Goal: Task Accomplishment & Management: Complete application form

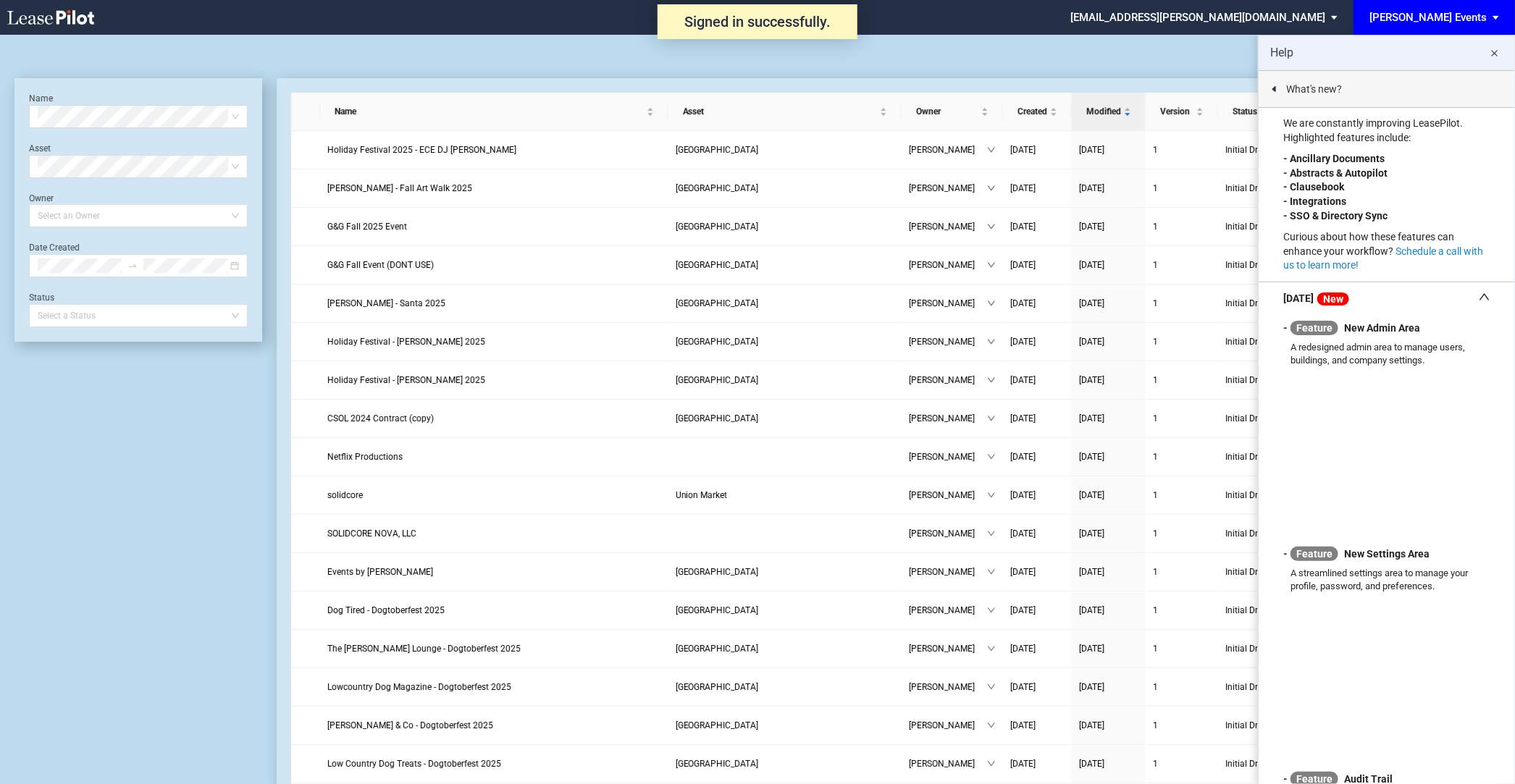
click at [1500, 59] on md-icon "close" at bounding box center [1494, 53] width 18 height 18
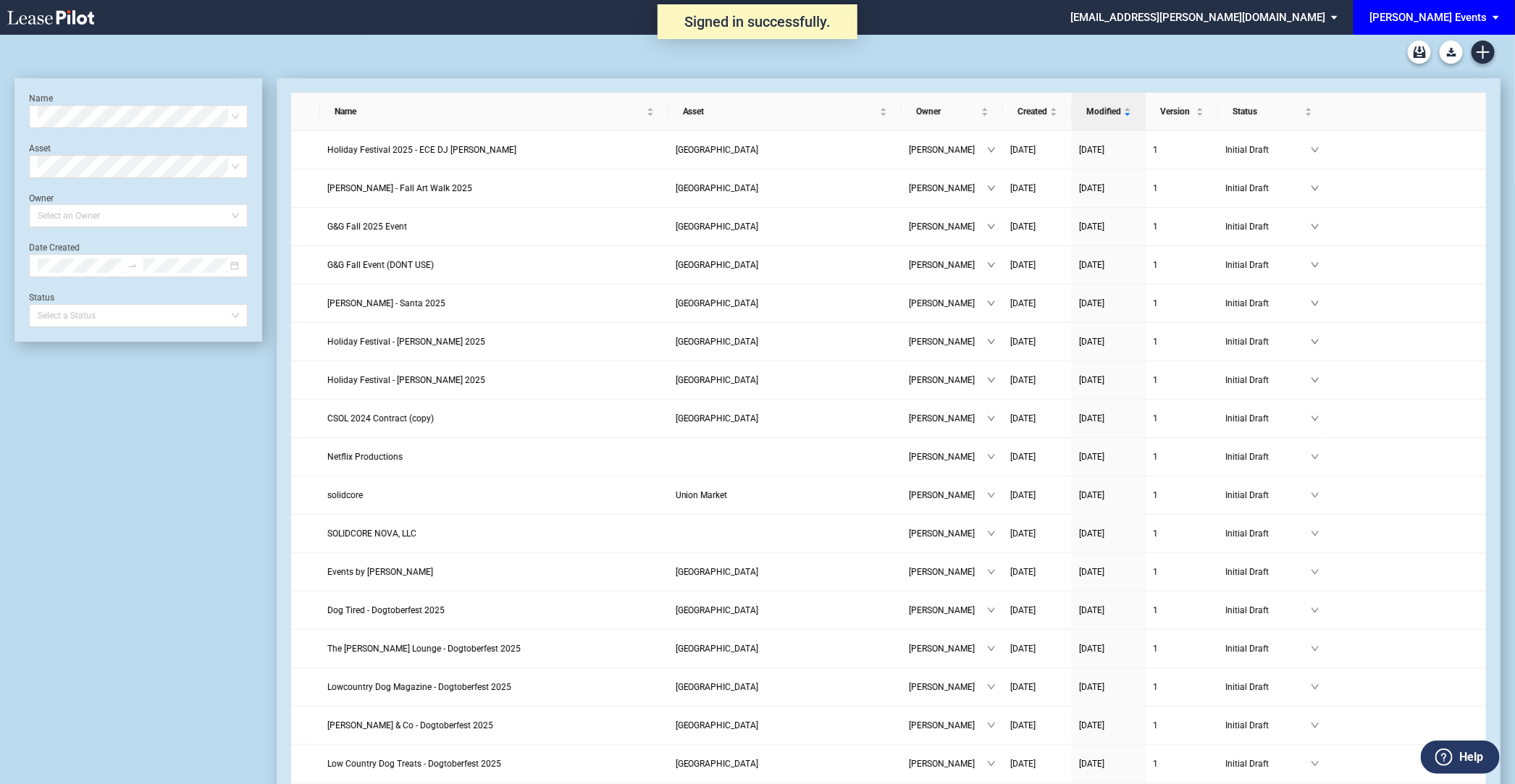
click at [1481, 24] on div "[PERSON_NAME] Events" at bounding box center [1428, 17] width 117 height 13
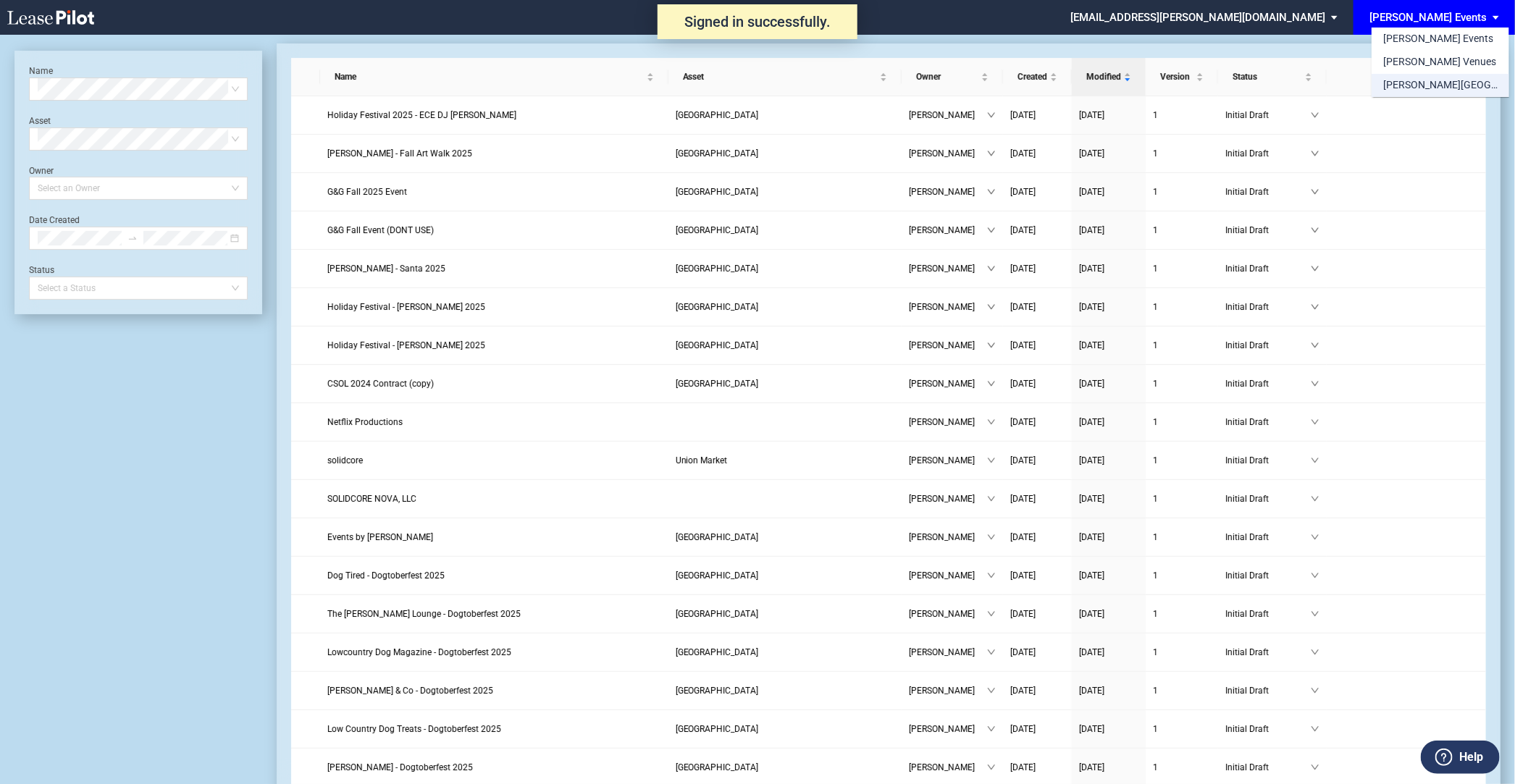
click at [1467, 86] on div "[PERSON_NAME][GEOGRAPHIC_DATA] Consents" at bounding box center [1440, 85] width 114 height 14
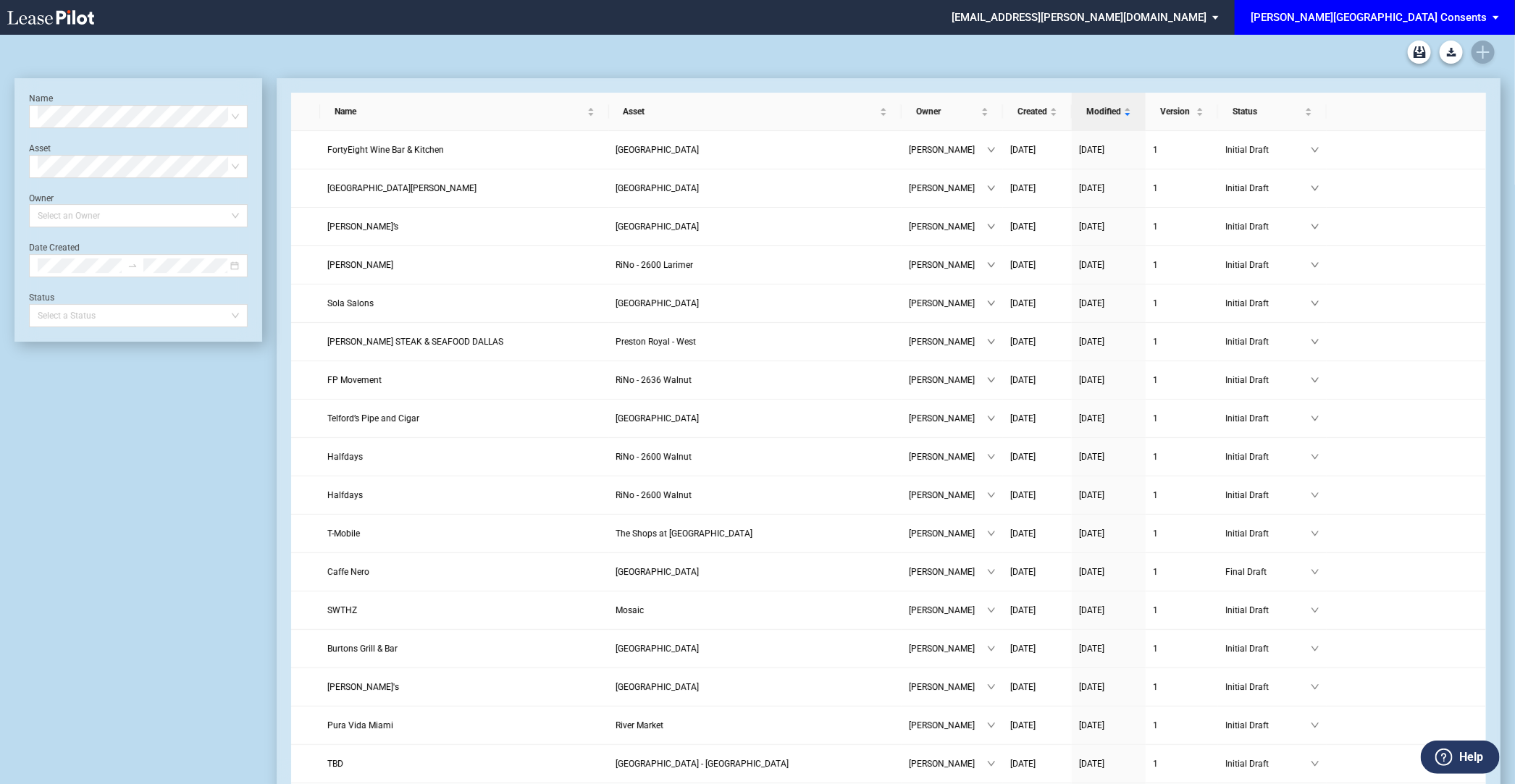
click at [1485, 55] on div at bounding box center [757, 51] width 1486 height 34
click at [1481, 49] on icon "Create new document" at bounding box center [1482, 51] width 13 height 13
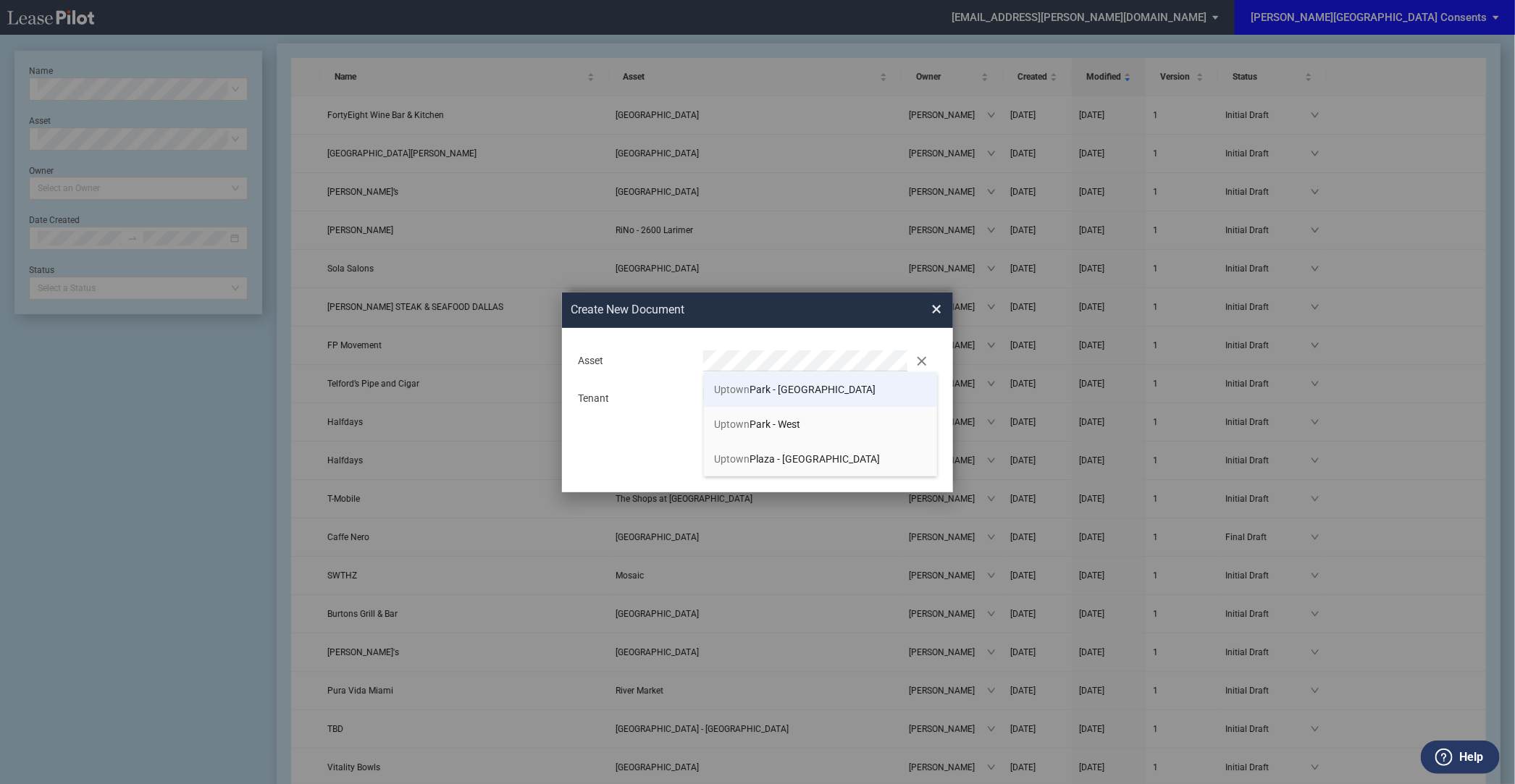
click at [814, 382] on li "[GEOGRAPHIC_DATA] - [GEOGRAPHIC_DATA]" at bounding box center [821, 389] width 234 height 34
click at [761, 384] on div "Asset Clear Tenant" at bounding box center [757, 380] width 362 height 76
click at [855, 445] on button "Create" at bounding box center [891, 455] width 72 height 20
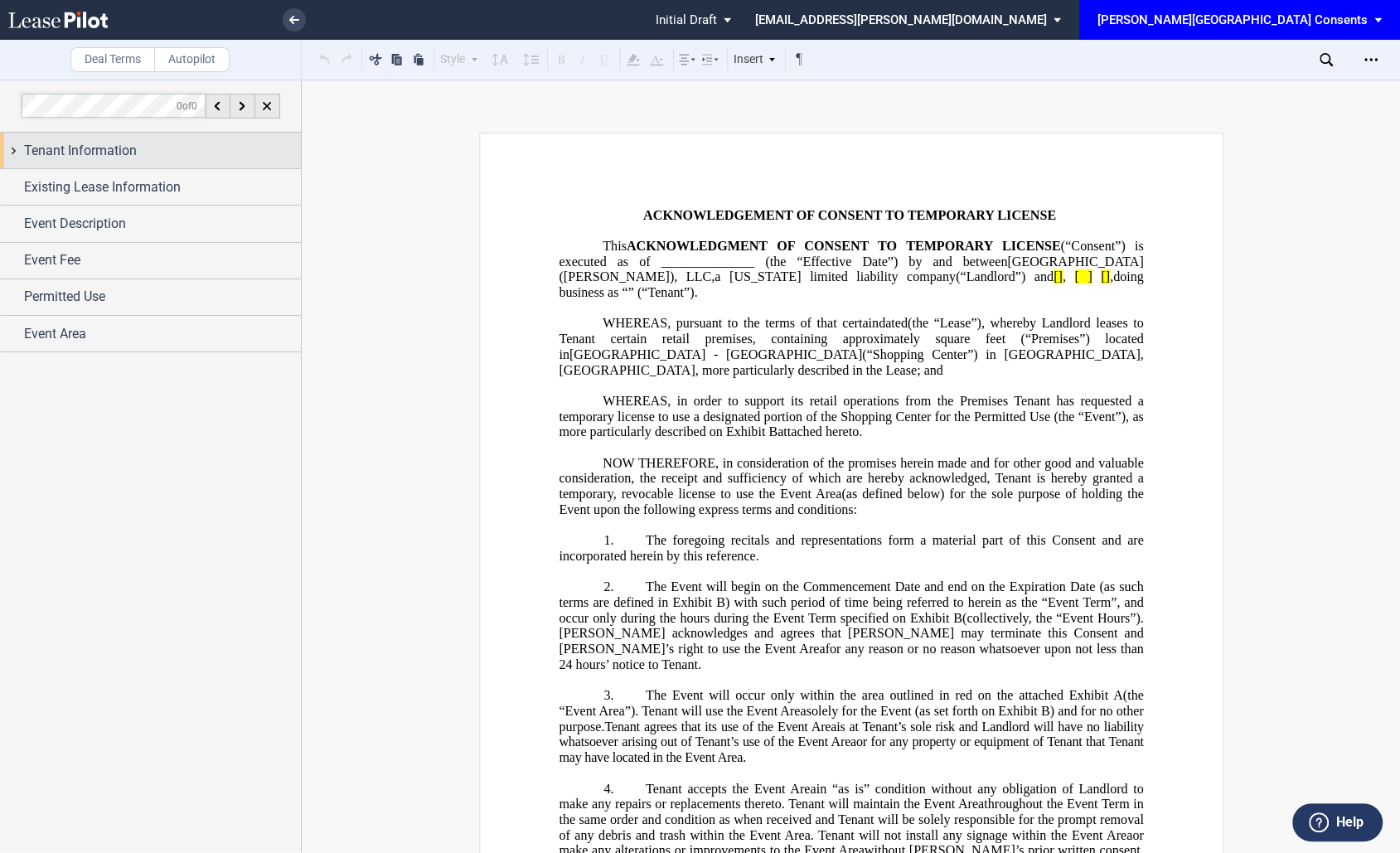
click at [99, 145] on span "Tenant Information" at bounding box center [80, 150] width 113 height 20
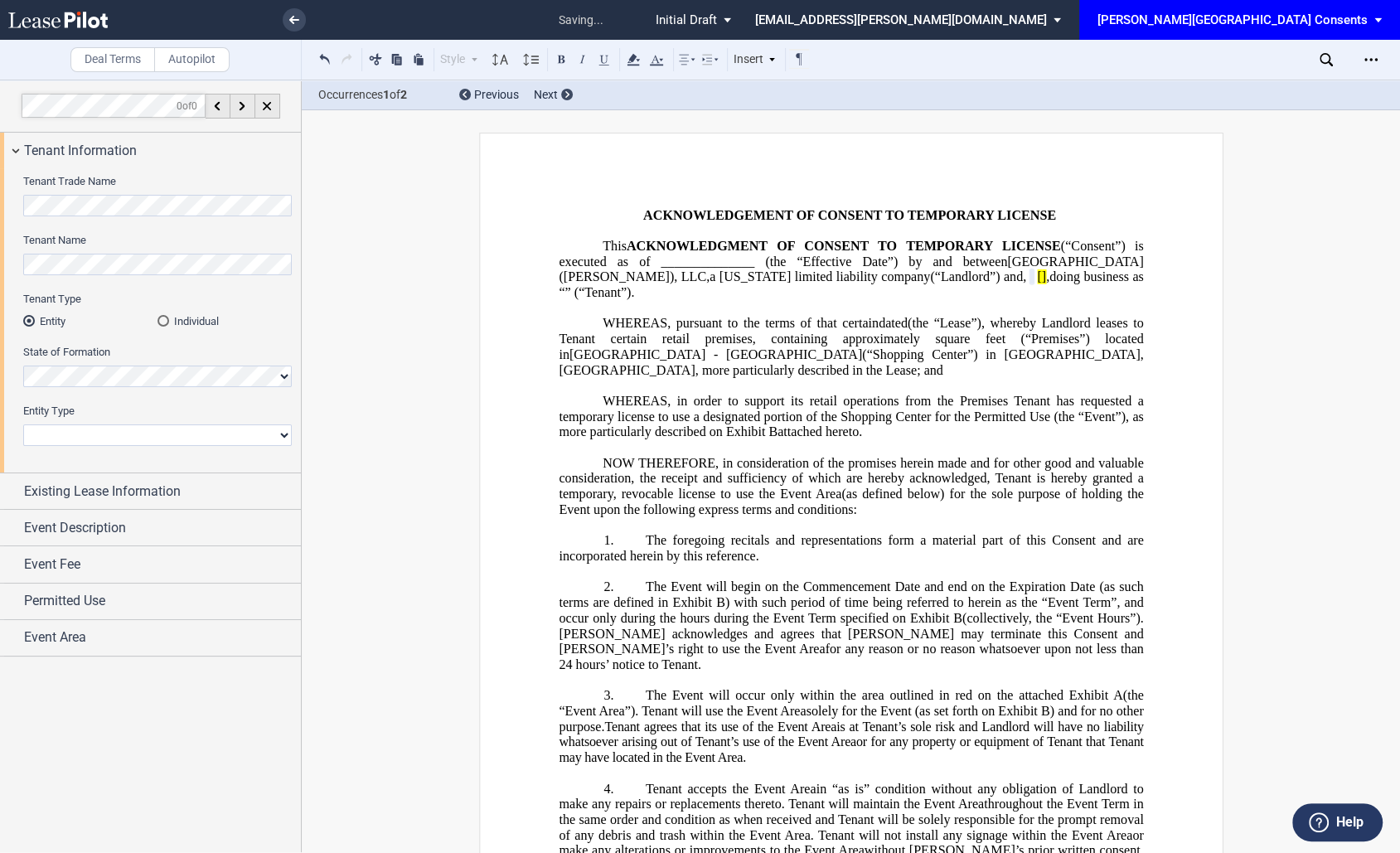
click at [91, 442] on select "Corporation Limited Liability Company General Partnership Limited Partnership N…" at bounding box center [157, 435] width 269 height 21
select select "limited liability company"
click at [23, 425] on select "Corporation Limited Liability Company General Partnership Limited Partnership N…" at bounding box center [157, 435] width 269 height 21
click at [101, 490] on span "Existing Lease Information" at bounding box center [102, 491] width 157 height 20
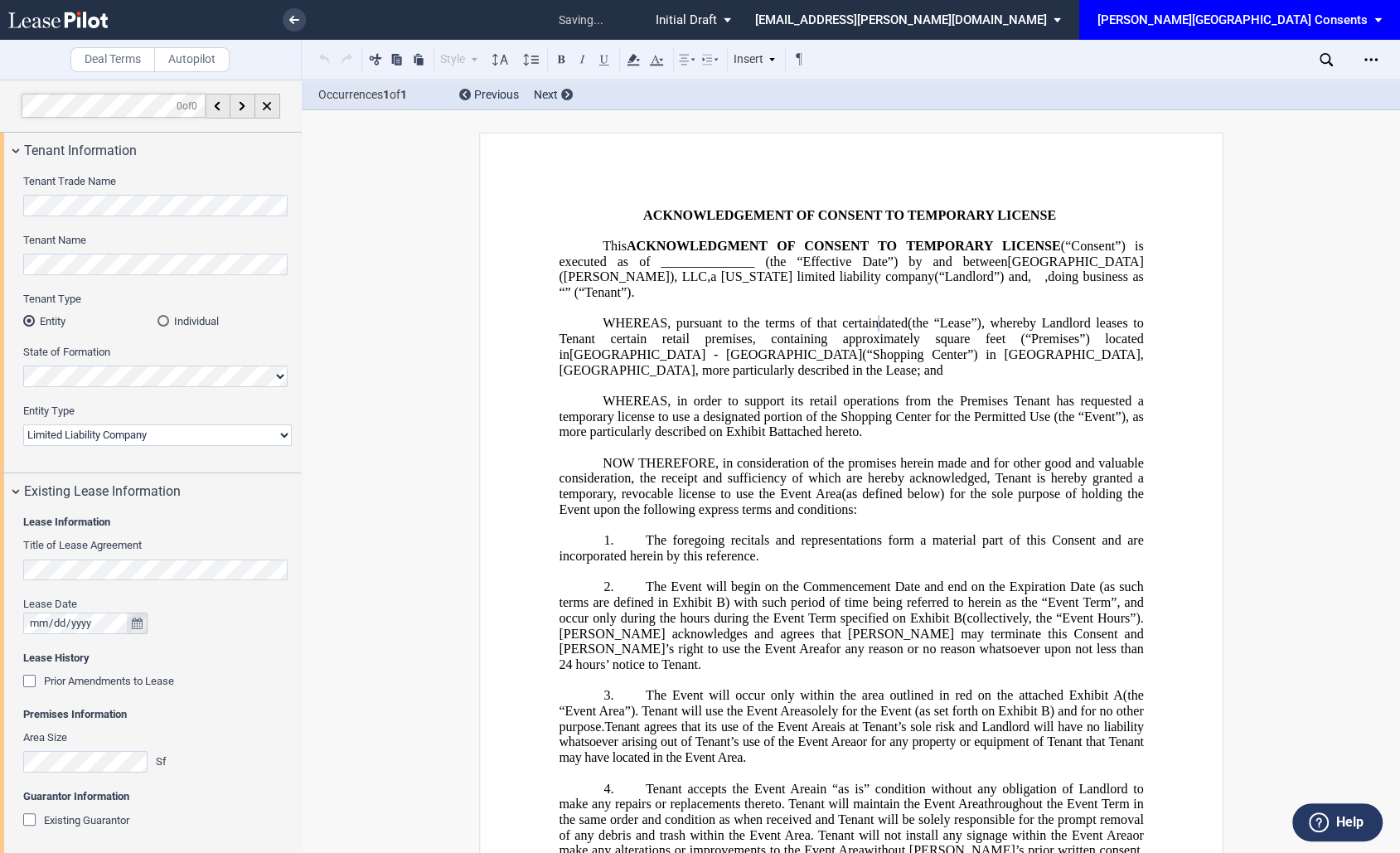
click at [138, 622] on icon "true" at bounding box center [137, 623] width 11 height 12
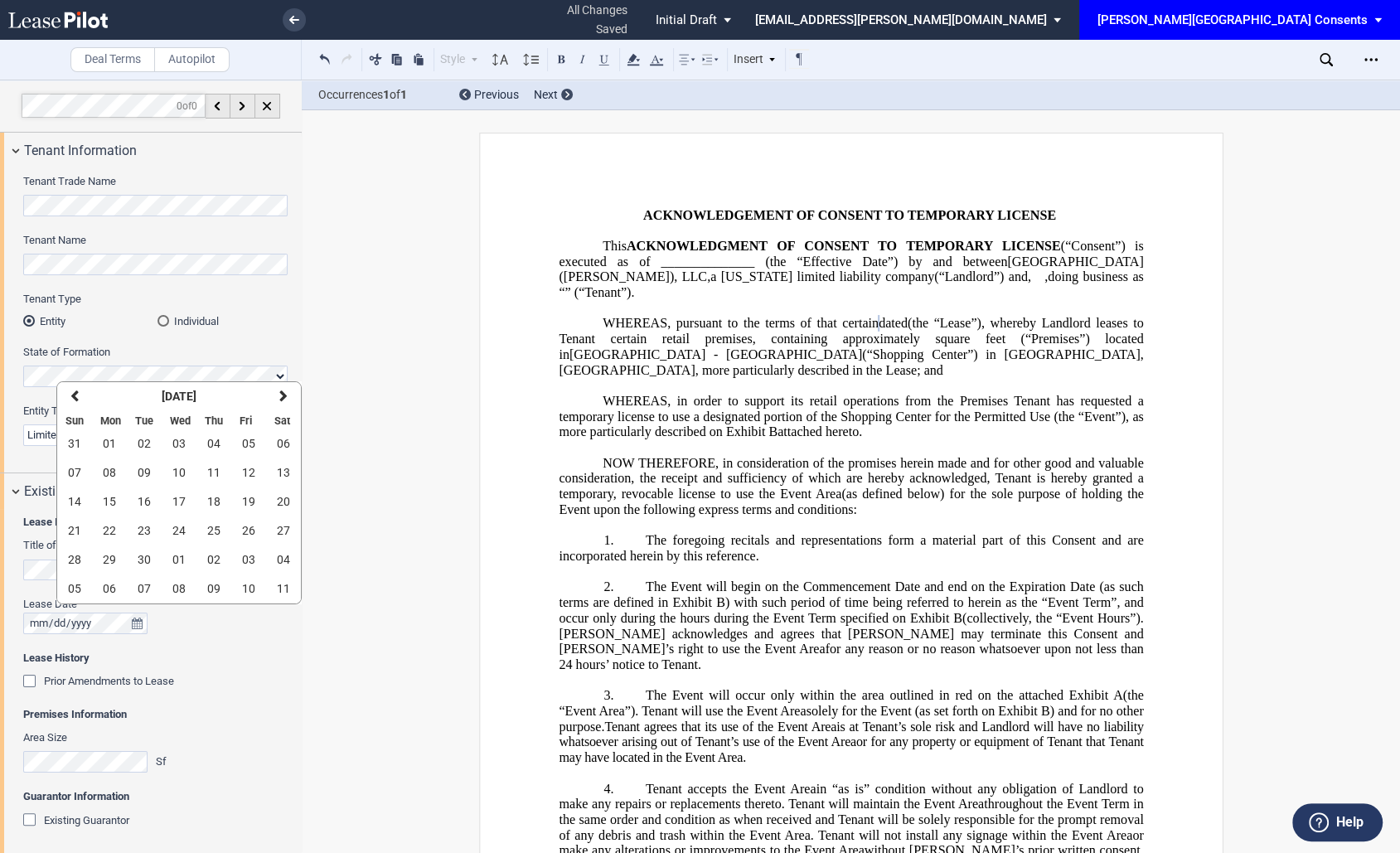
click at [194, 640] on div "Lease Date" at bounding box center [157, 623] width 269 height 53
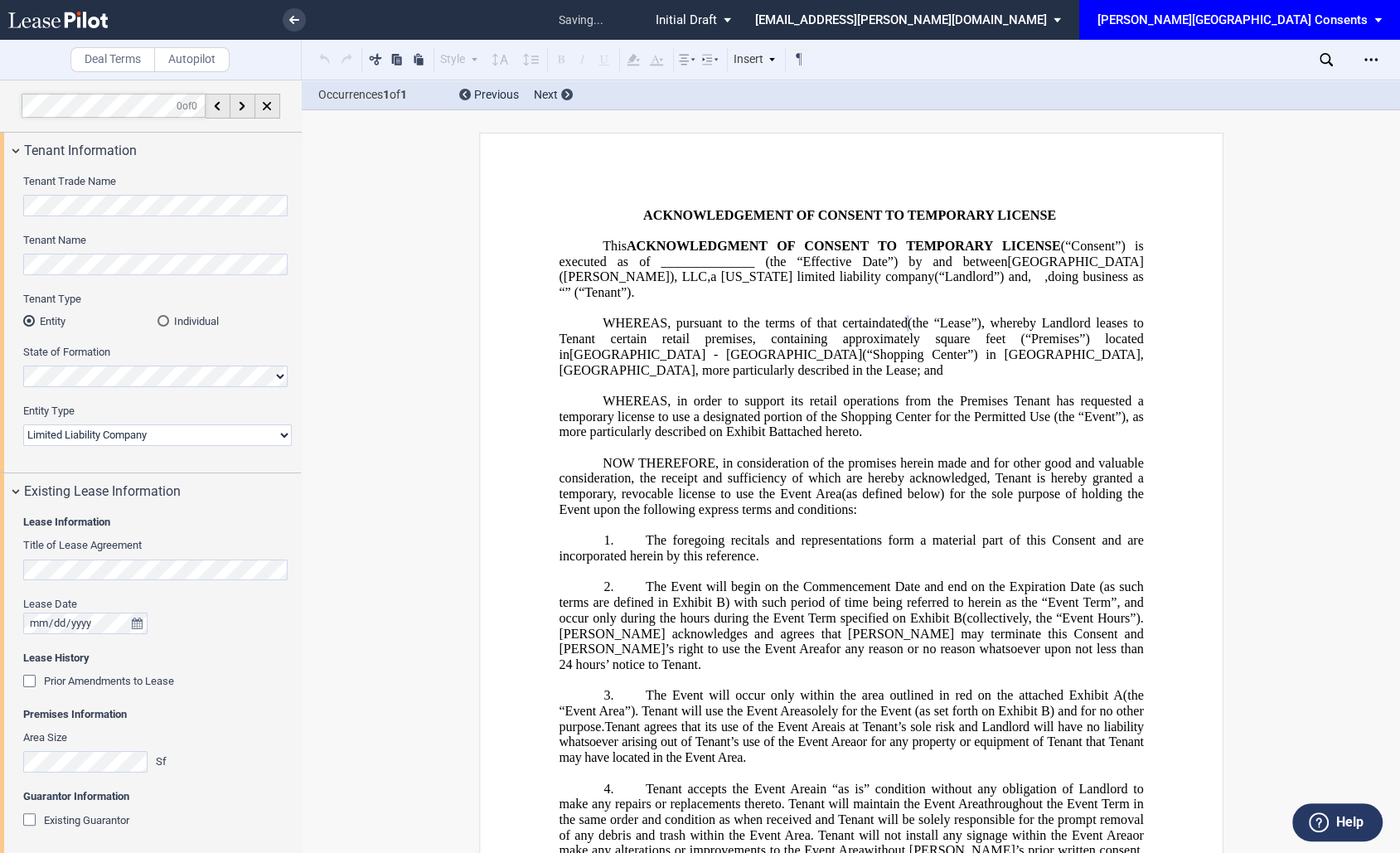
click at [203, 706] on div "Prior Amendments to Lease Prior Amendments (1) Amendment No. 1 Name Amendment N…" at bounding box center [157, 690] width 269 height 33
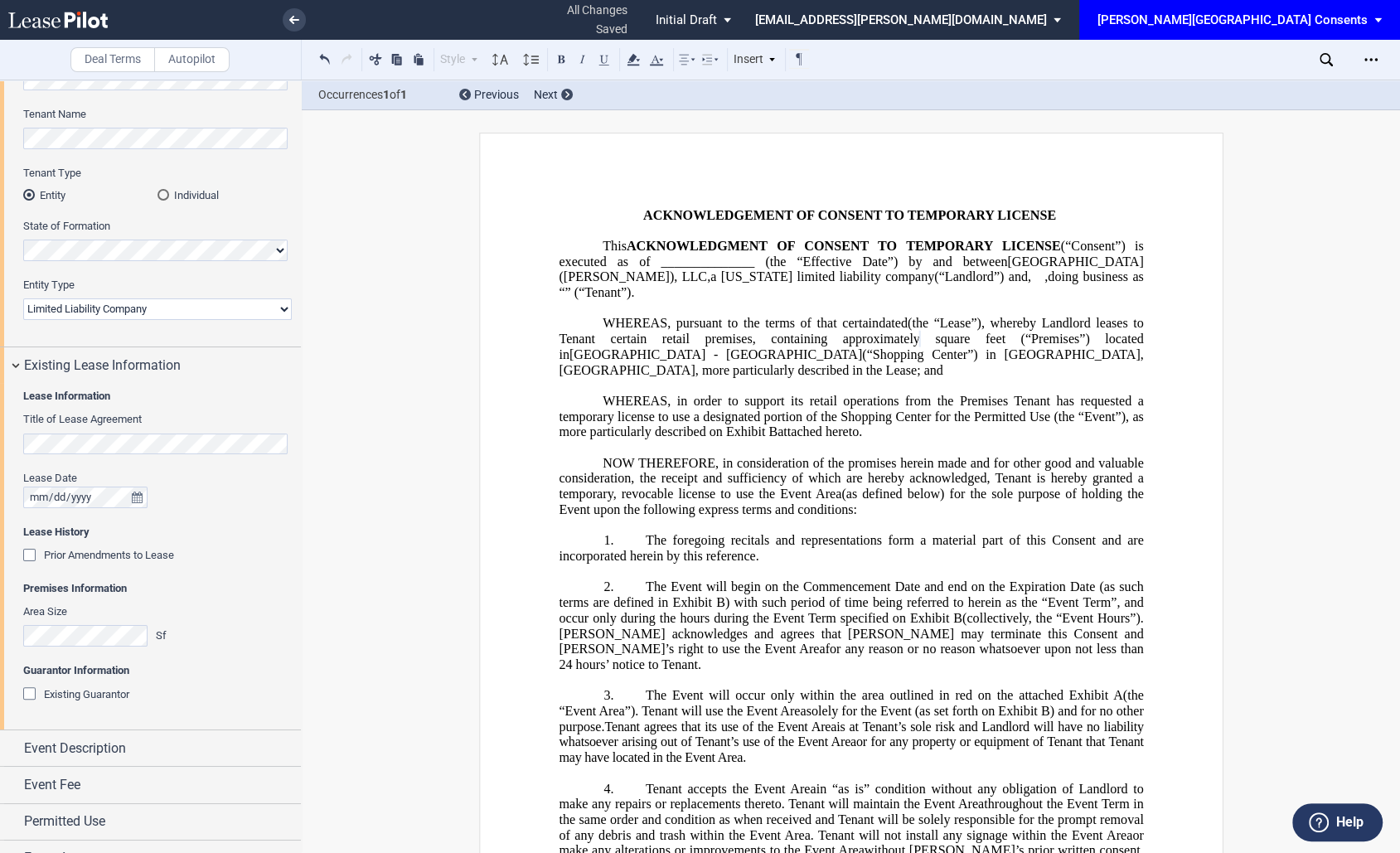
scroll to position [149, 0]
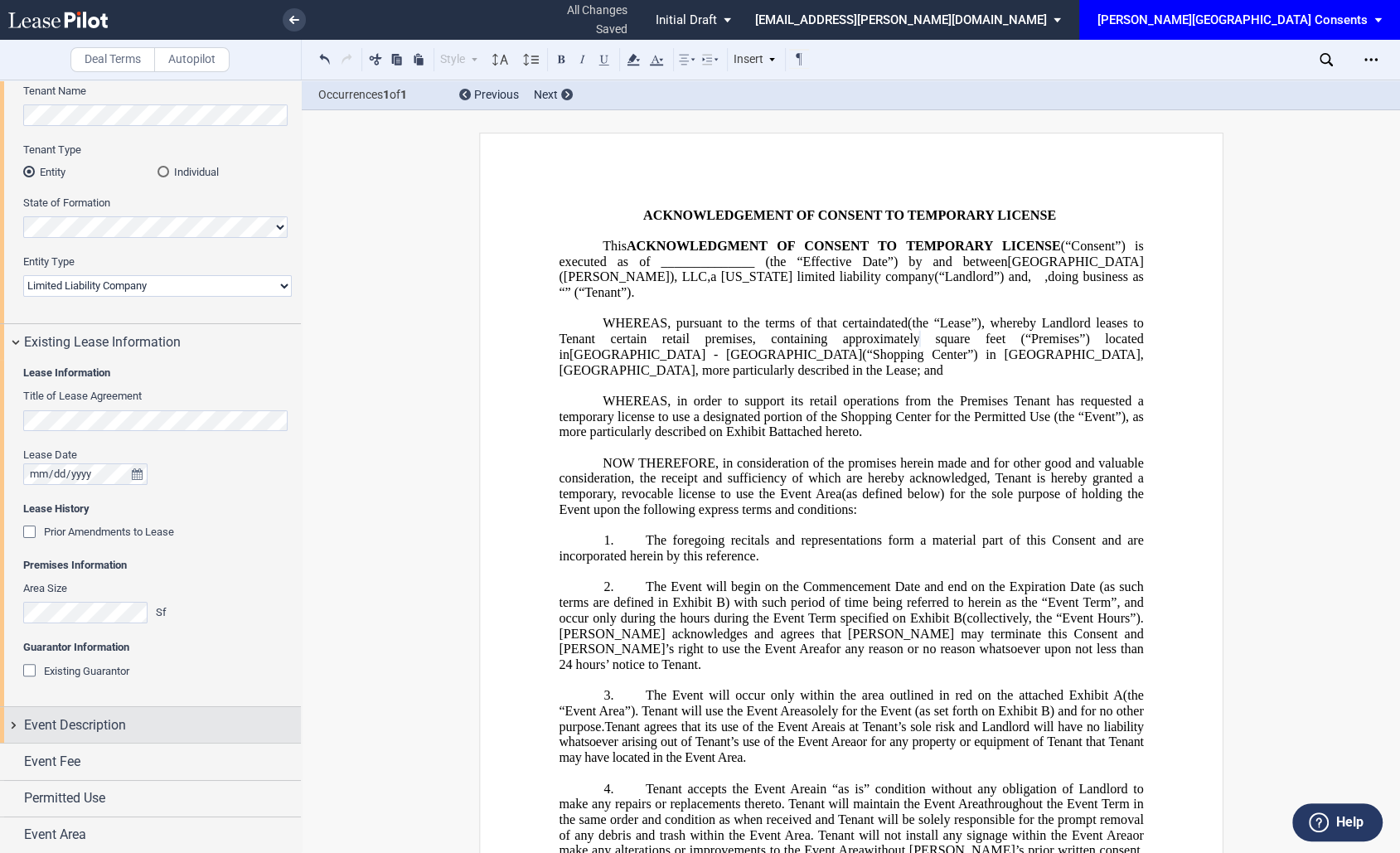
click at [134, 729] on div "Event Description" at bounding box center [162, 725] width 276 height 20
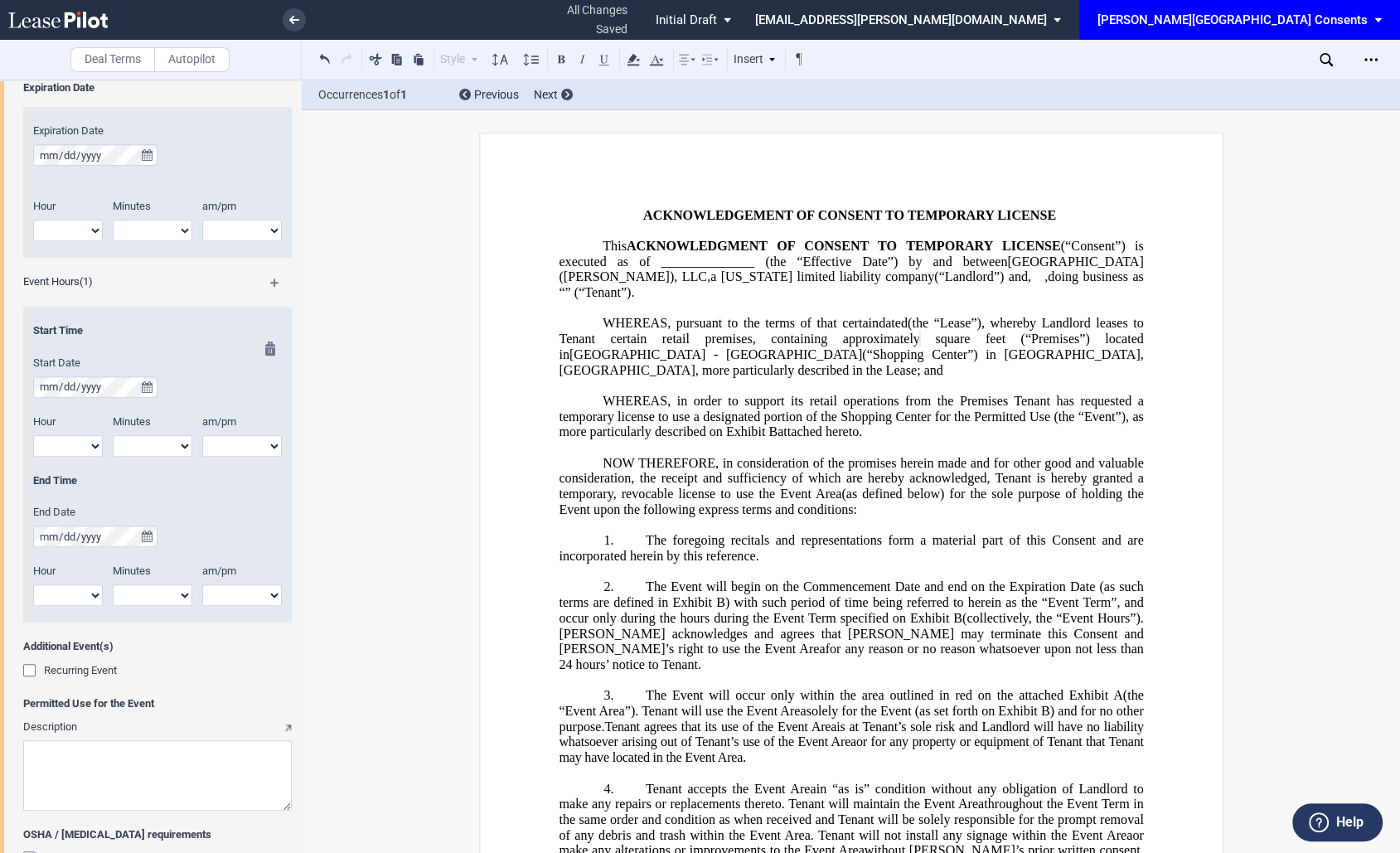
scroll to position [1163, 0]
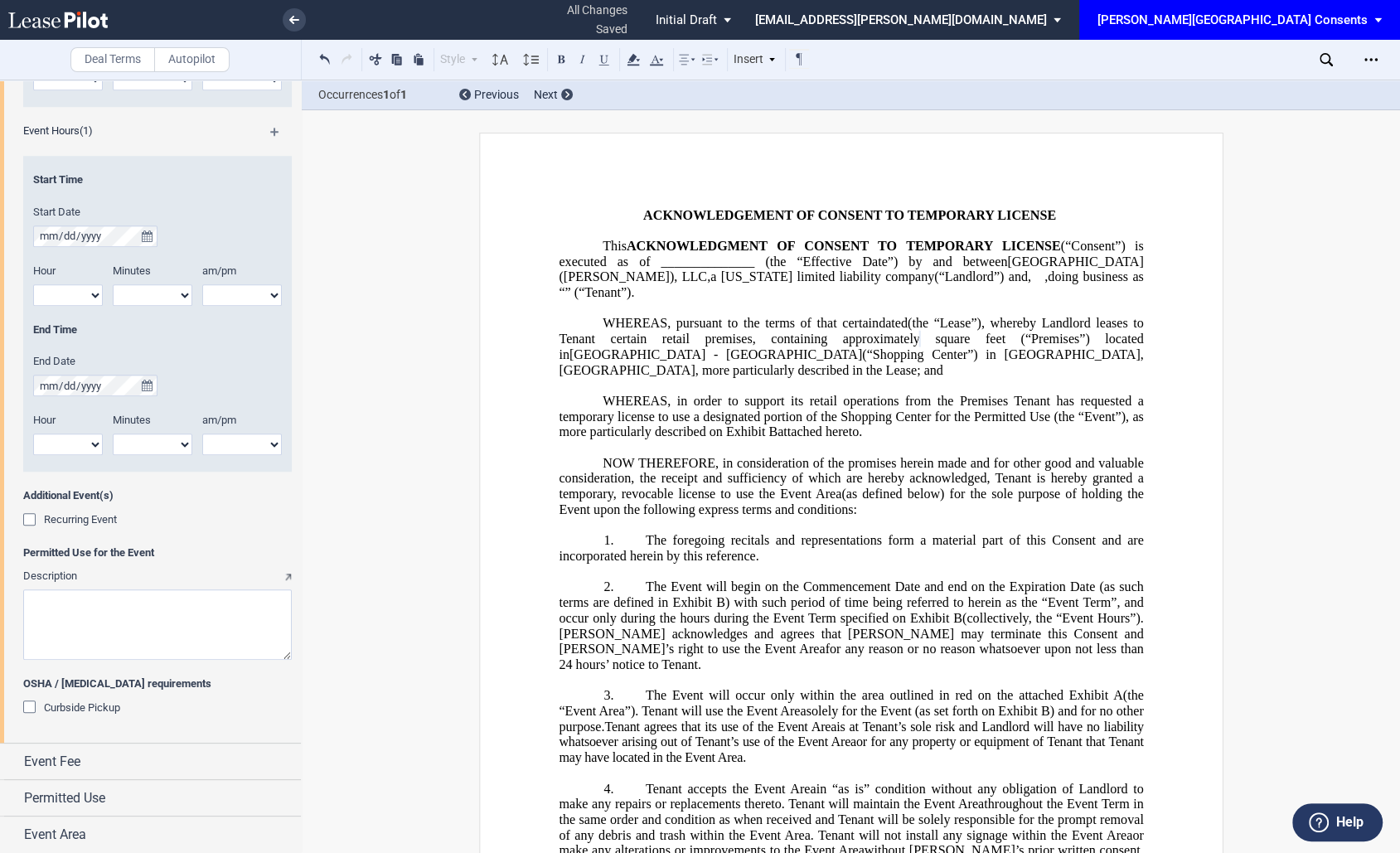
click at [120, 652] on textarea "Description" at bounding box center [157, 624] width 269 height 70
paste textarea "Please see the attached Common Area Consent Agreement for The Rustic to host a …"
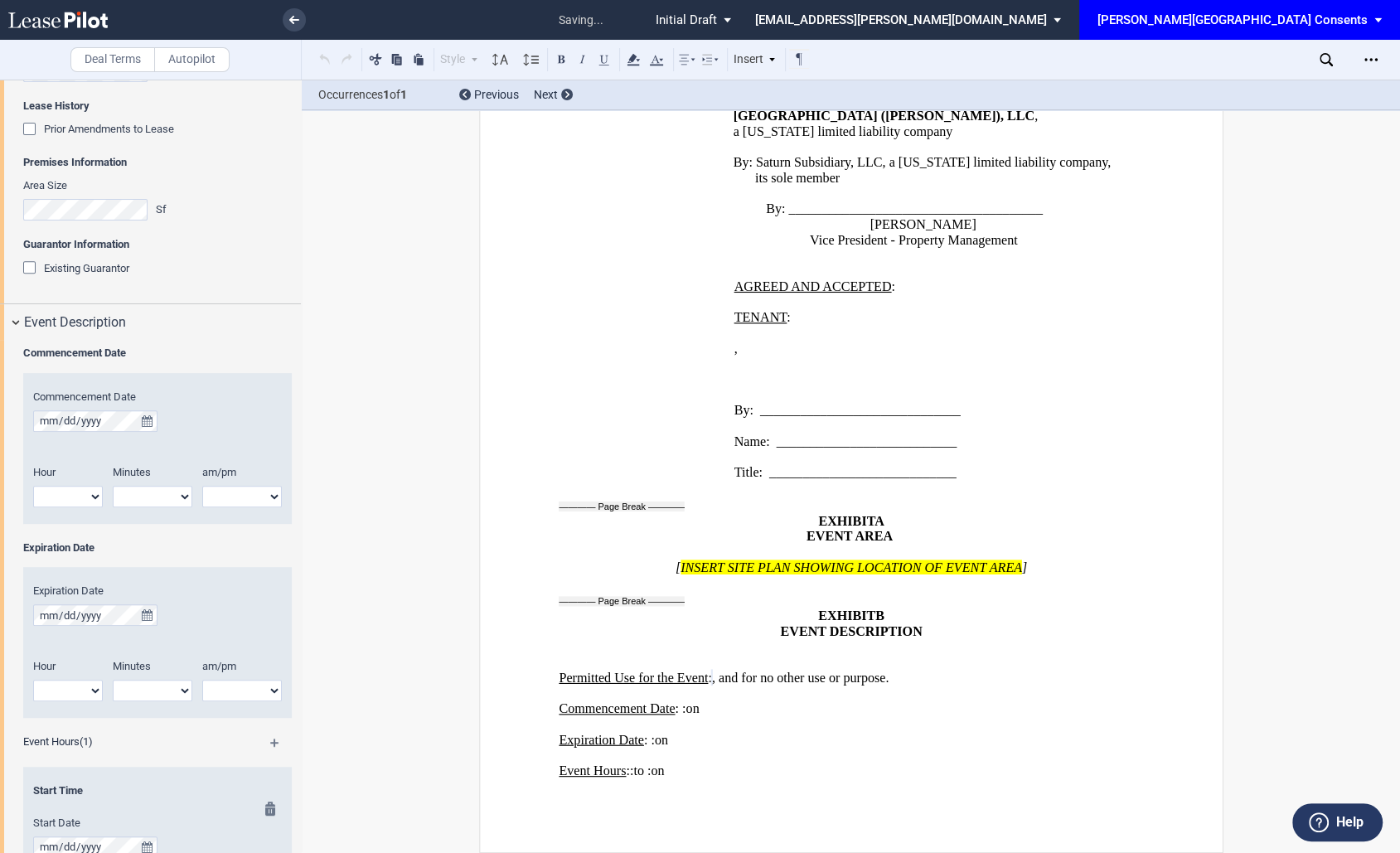
scroll to position [527, 0]
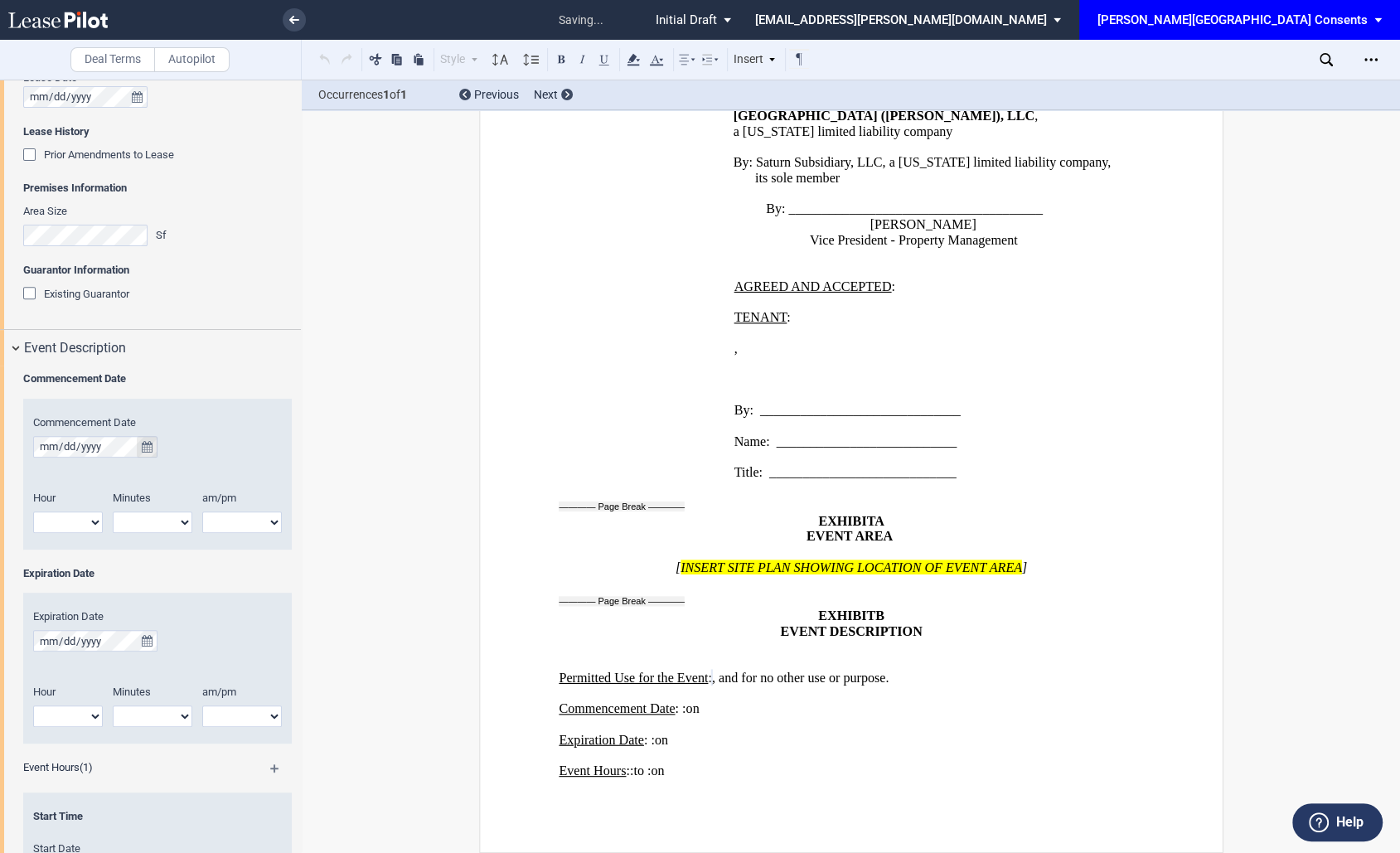
type textarea "Please see the attached Common Area Consent Agreement for The Rustic to host a …"
click at [152, 447] on button "true" at bounding box center [147, 447] width 21 height 21
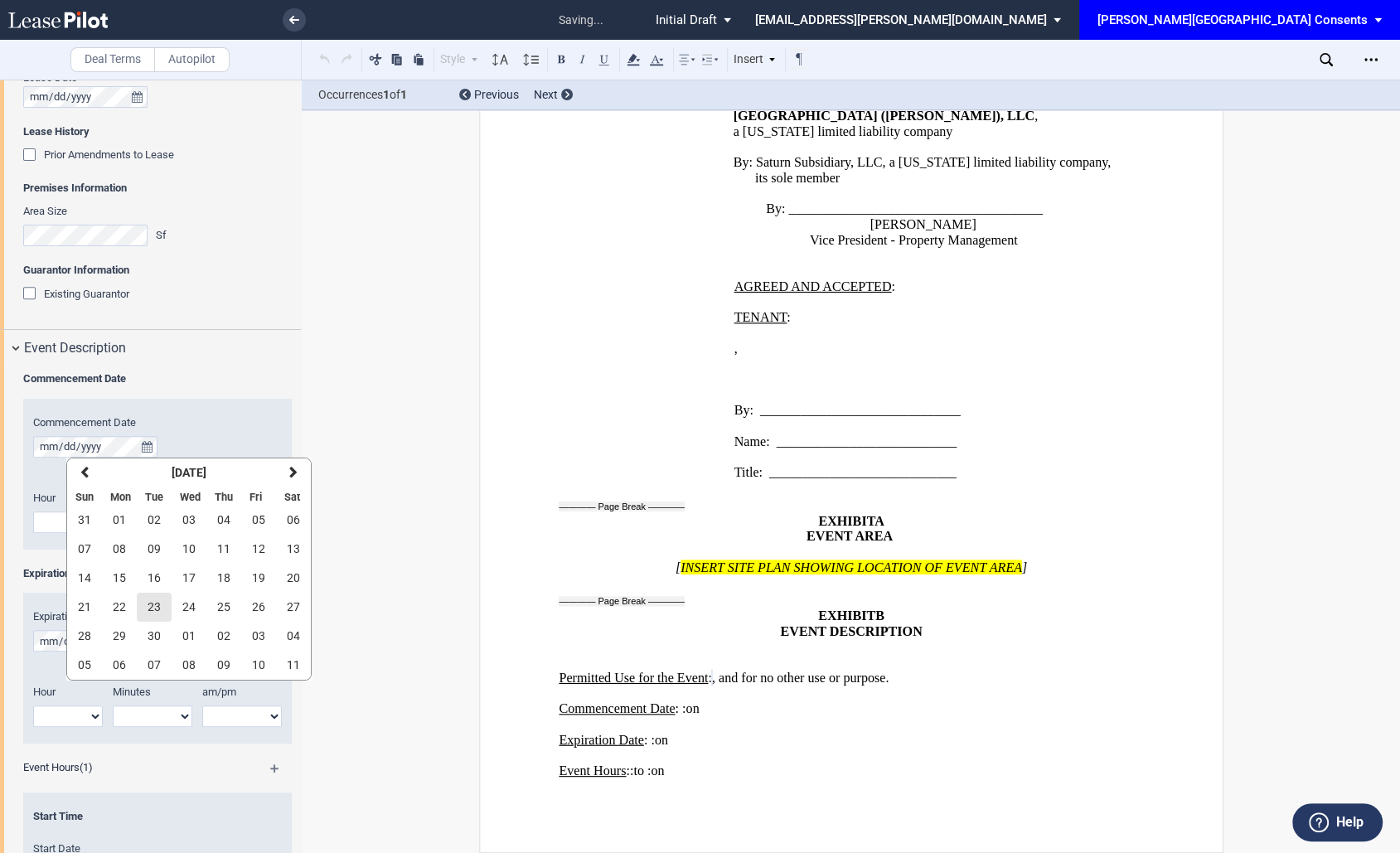
click at [156, 608] on span "23" at bounding box center [154, 607] width 13 height 13
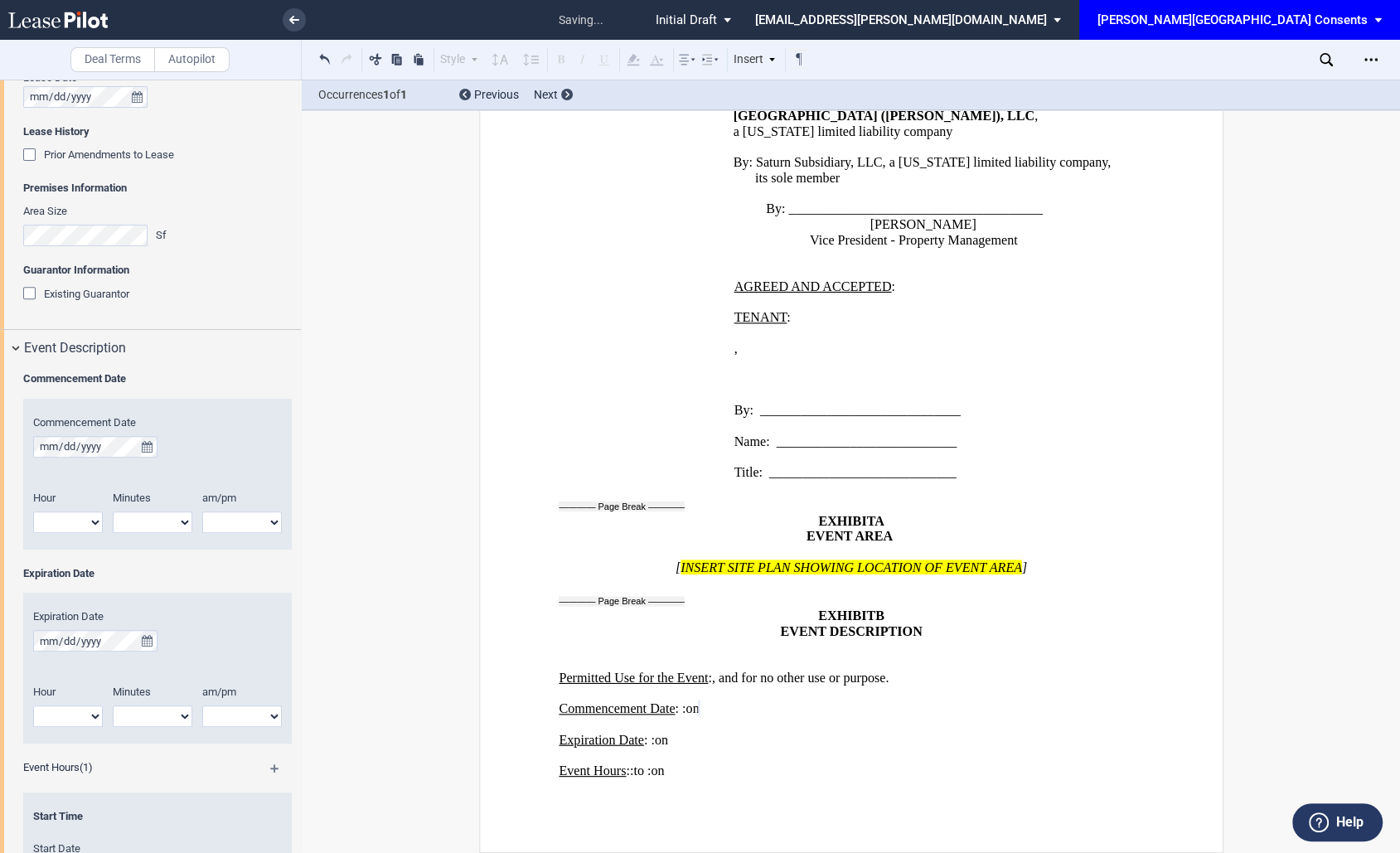
click at [78, 520] on select "1 2 3 4 5 6 7 8 9 10 11 12" at bounding box center [67, 522] width 69 height 21
select select "4"
click at [33, 511] on select "1 2 3 4 5 6 7 8 9 10 11 12" at bounding box center [67, 522] width 69 height 21
click at [144, 521] on select "00 05 10 15 20 25 30 35 40 45 50 55" at bounding box center [152, 522] width 80 height 21
select select "00"
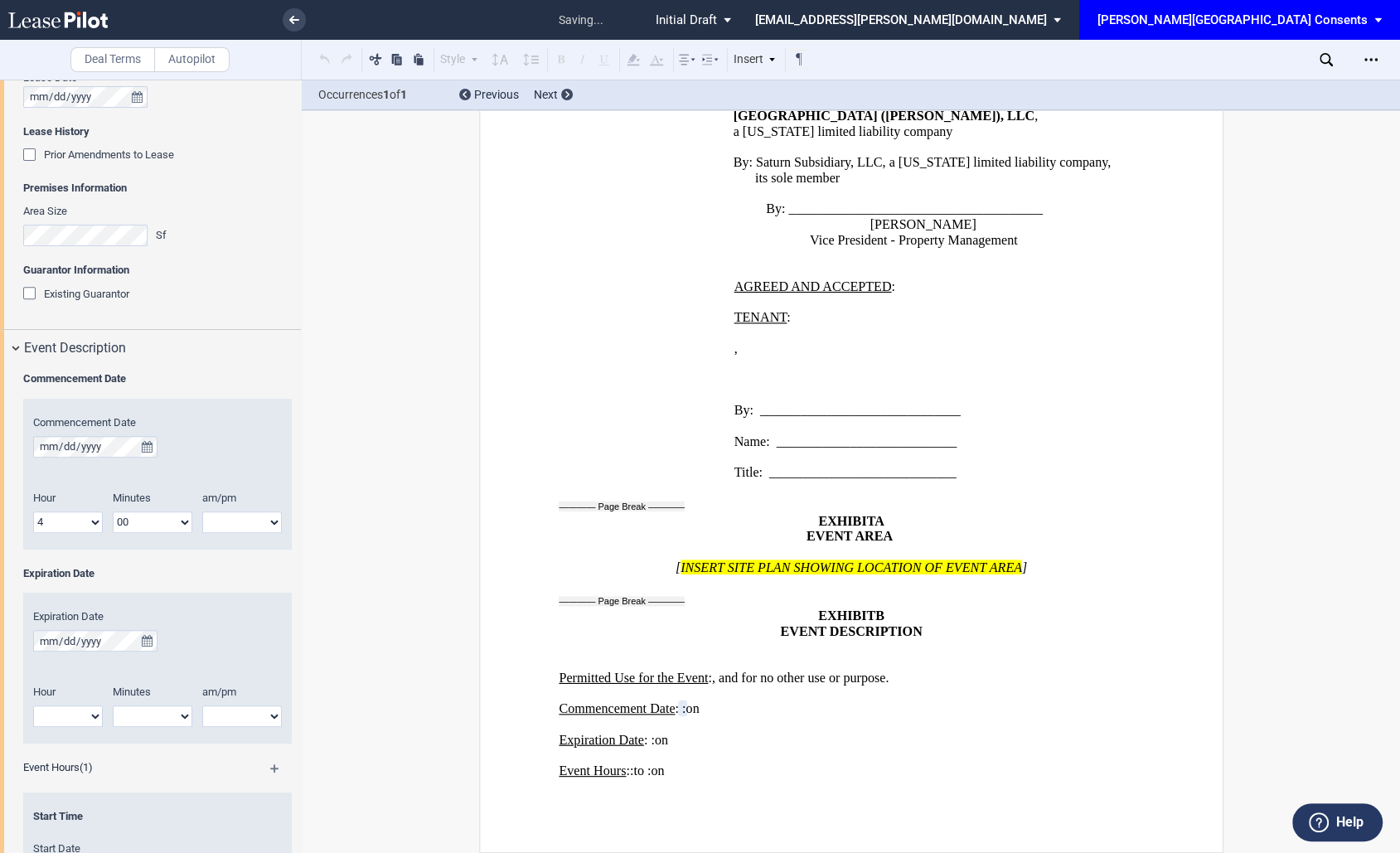
click at [113, 511] on select "00 05 10 15 20 25 30 35 40 45 50 55" at bounding box center [152, 522] width 80 height 21
click at [227, 525] on select "am pm" at bounding box center [242, 522] width 80 height 21
select select "pm"
click at [202, 511] on select "am pm" at bounding box center [242, 522] width 80 height 21
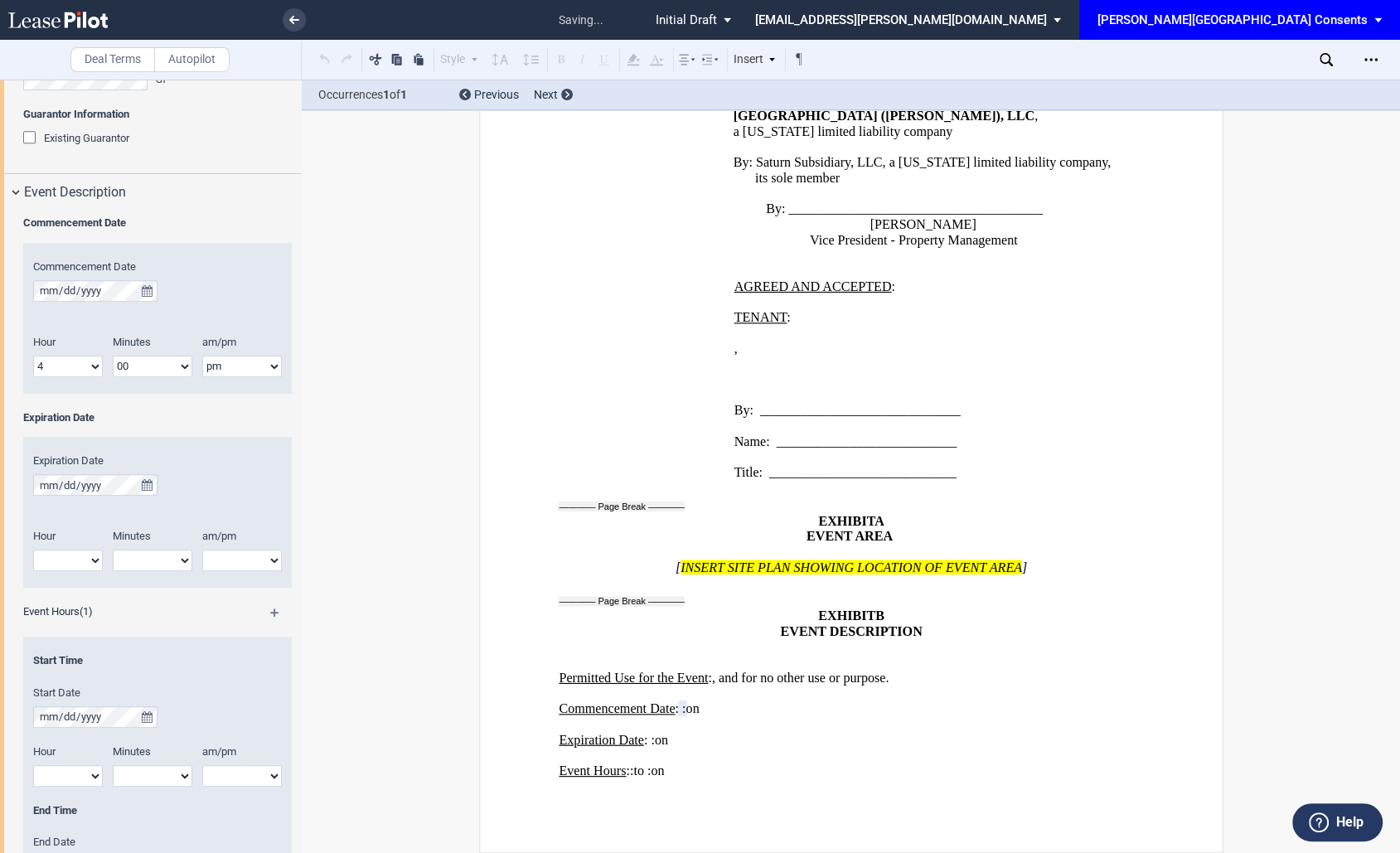
scroll to position [687, 0]
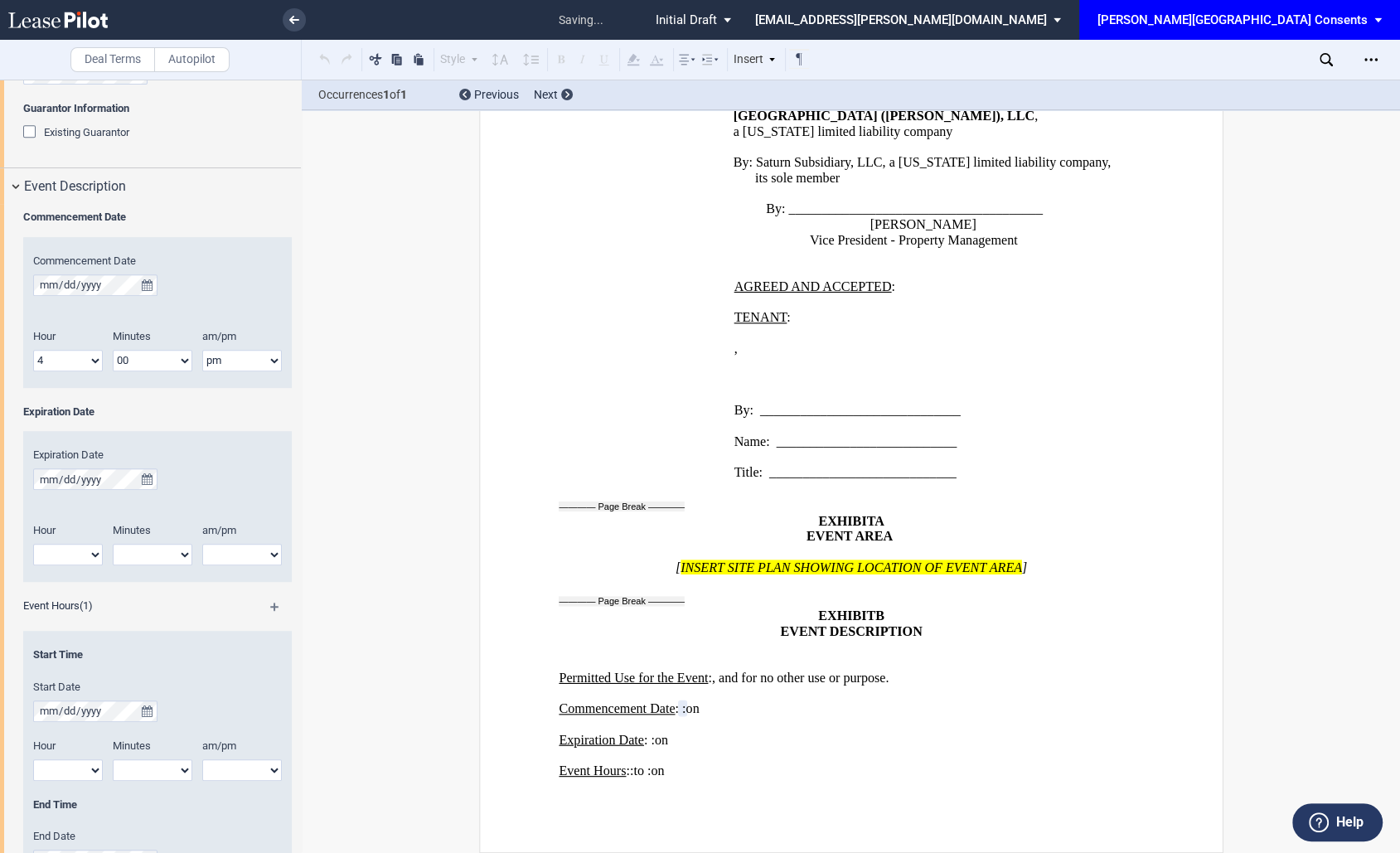
click at [85, 556] on select "1 2 3 4 5 6 7 8 9 10 11 12" at bounding box center [67, 555] width 69 height 21
select select "8"
click at [33, 544] on select "1 2 3 4 5 6 7 8 9 10 11 12" at bounding box center [67, 555] width 69 height 21
click at [161, 559] on select "00 05 10 15 20 25 30 35 40 45 50 55" at bounding box center [152, 555] width 80 height 21
select select "00"
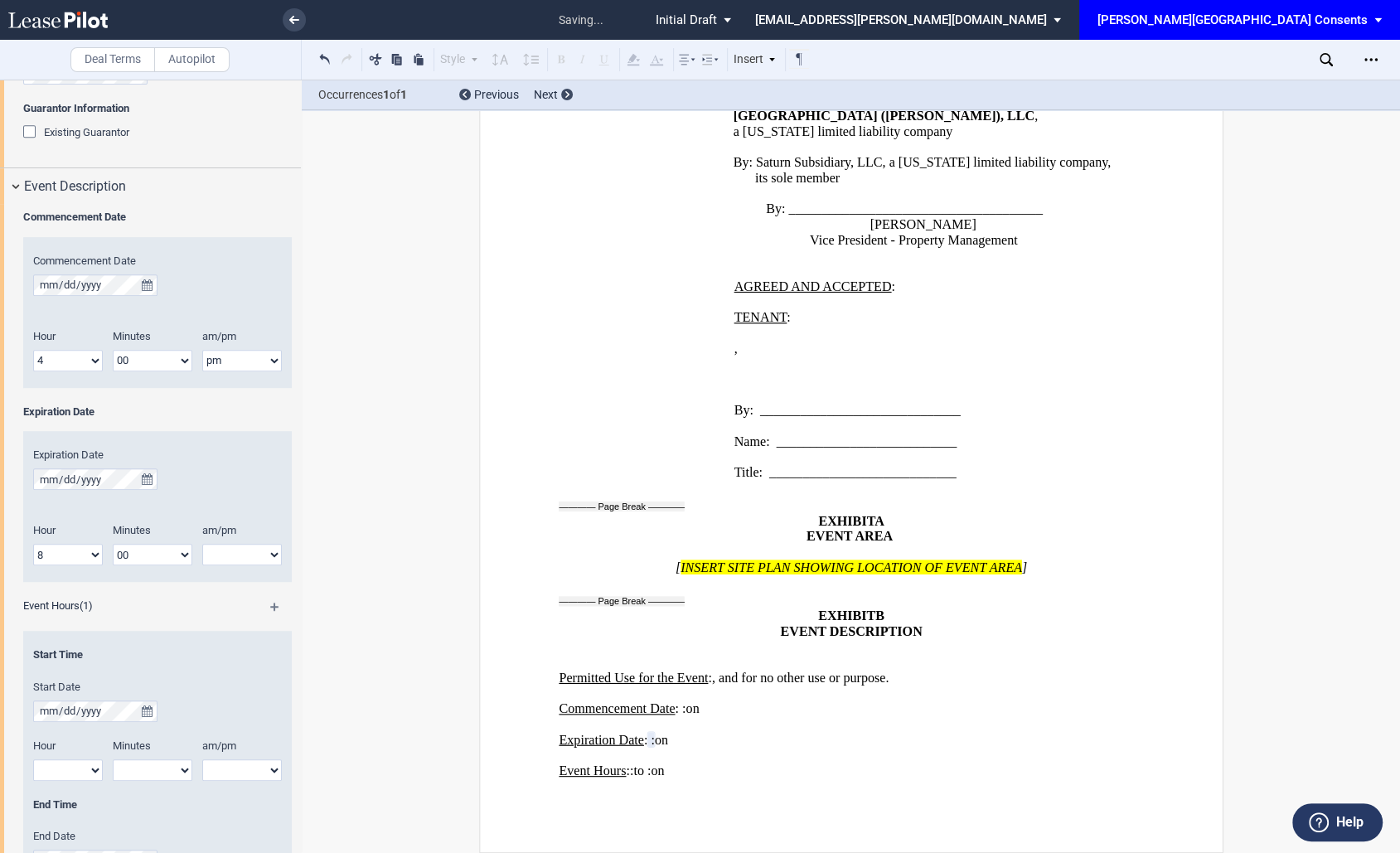
click at [113, 544] on select "00 05 10 15 20 25 30 35 40 45 50 55" at bounding box center [152, 555] width 80 height 21
click at [235, 545] on select "am pm" at bounding box center [242, 555] width 80 height 21
select select "pm"
click at [202, 544] on select "am pm" at bounding box center [242, 555] width 80 height 21
click at [147, 480] on icon "true" at bounding box center [146, 478] width 11 height 12
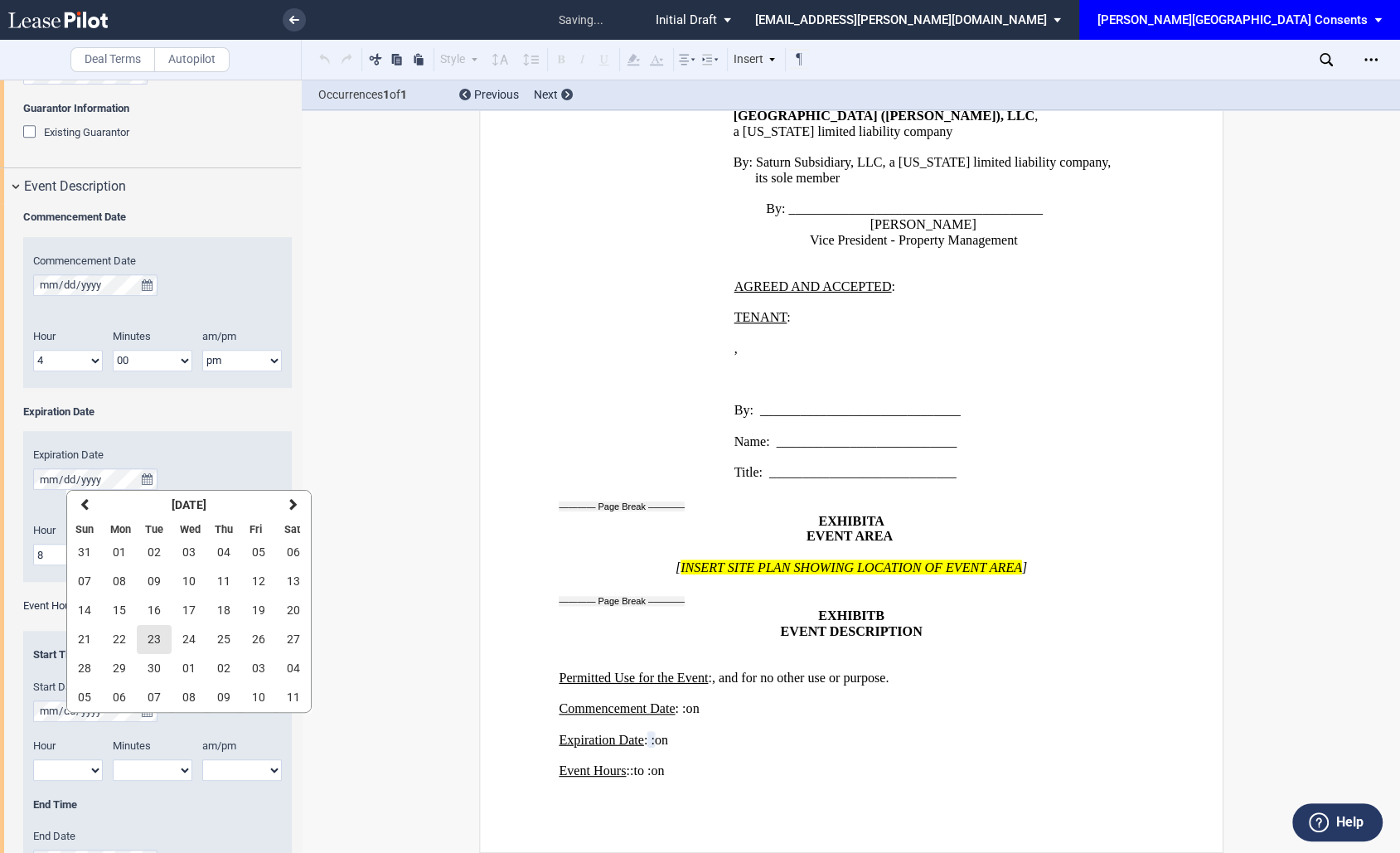
click at [152, 640] on span "23" at bounding box center [154, 639] width 13 height 13
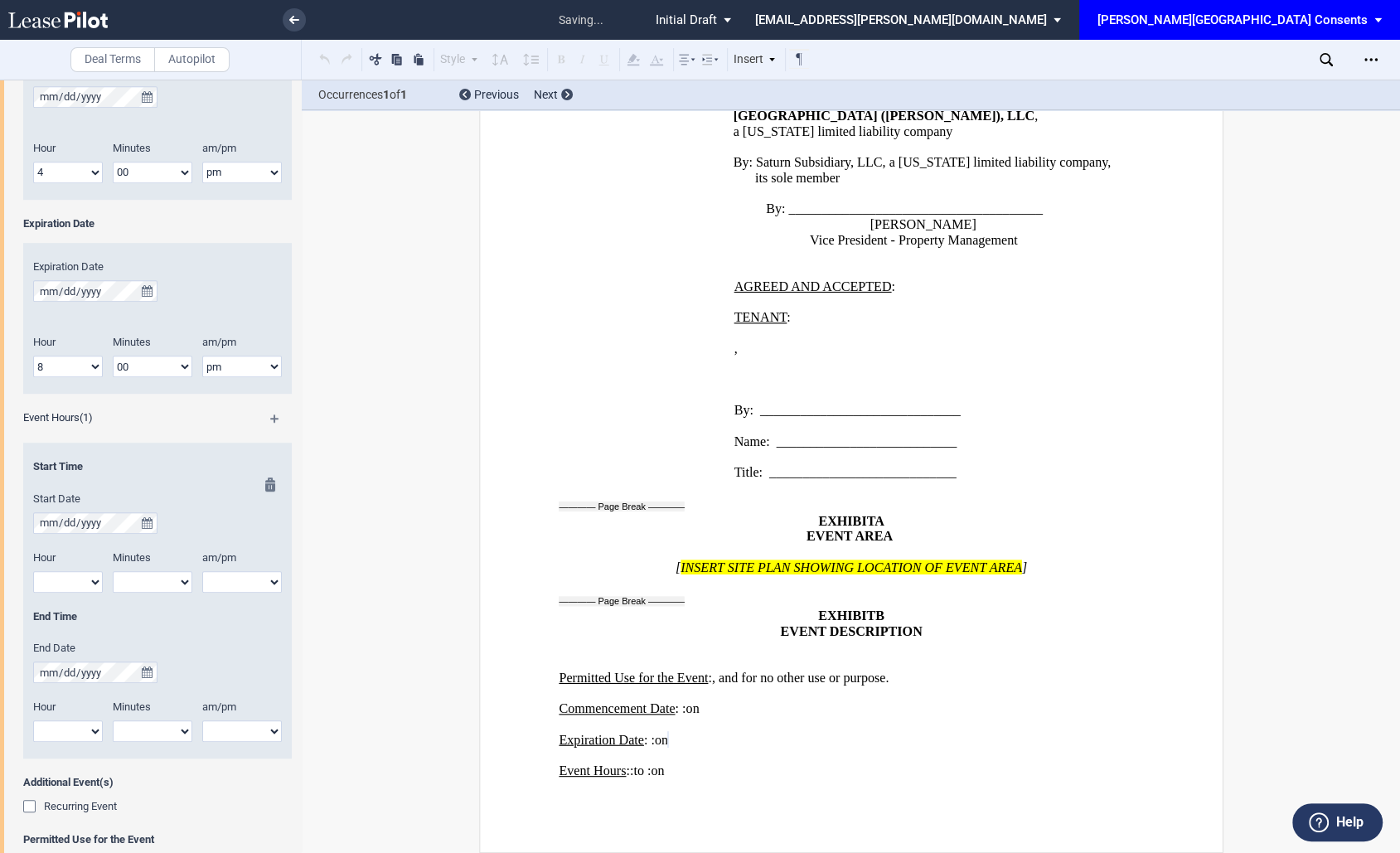
scroll to position [899, 0]
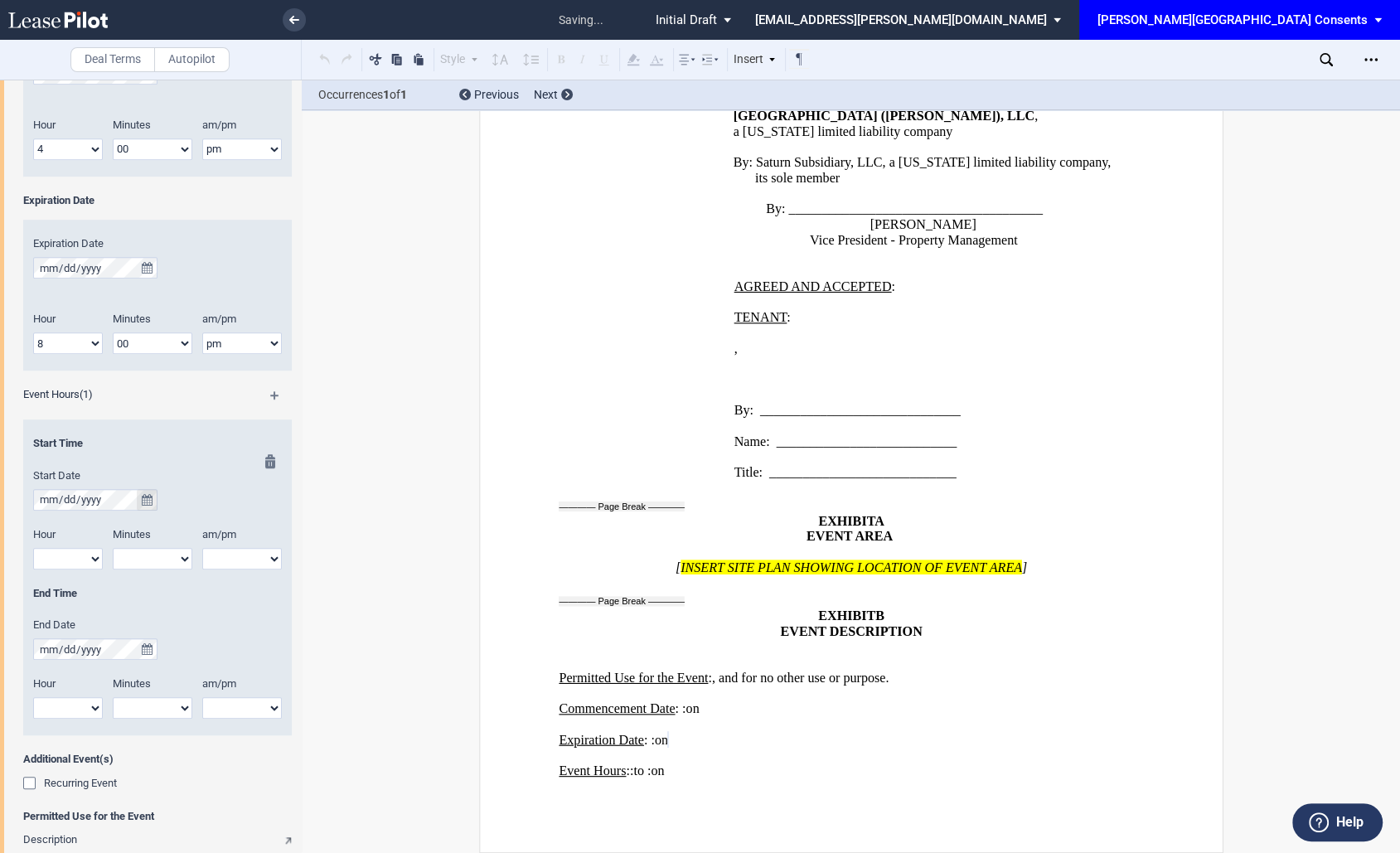
click at [144, 504] on icon "true" at bounding box center [146, 500] width 11 height 12
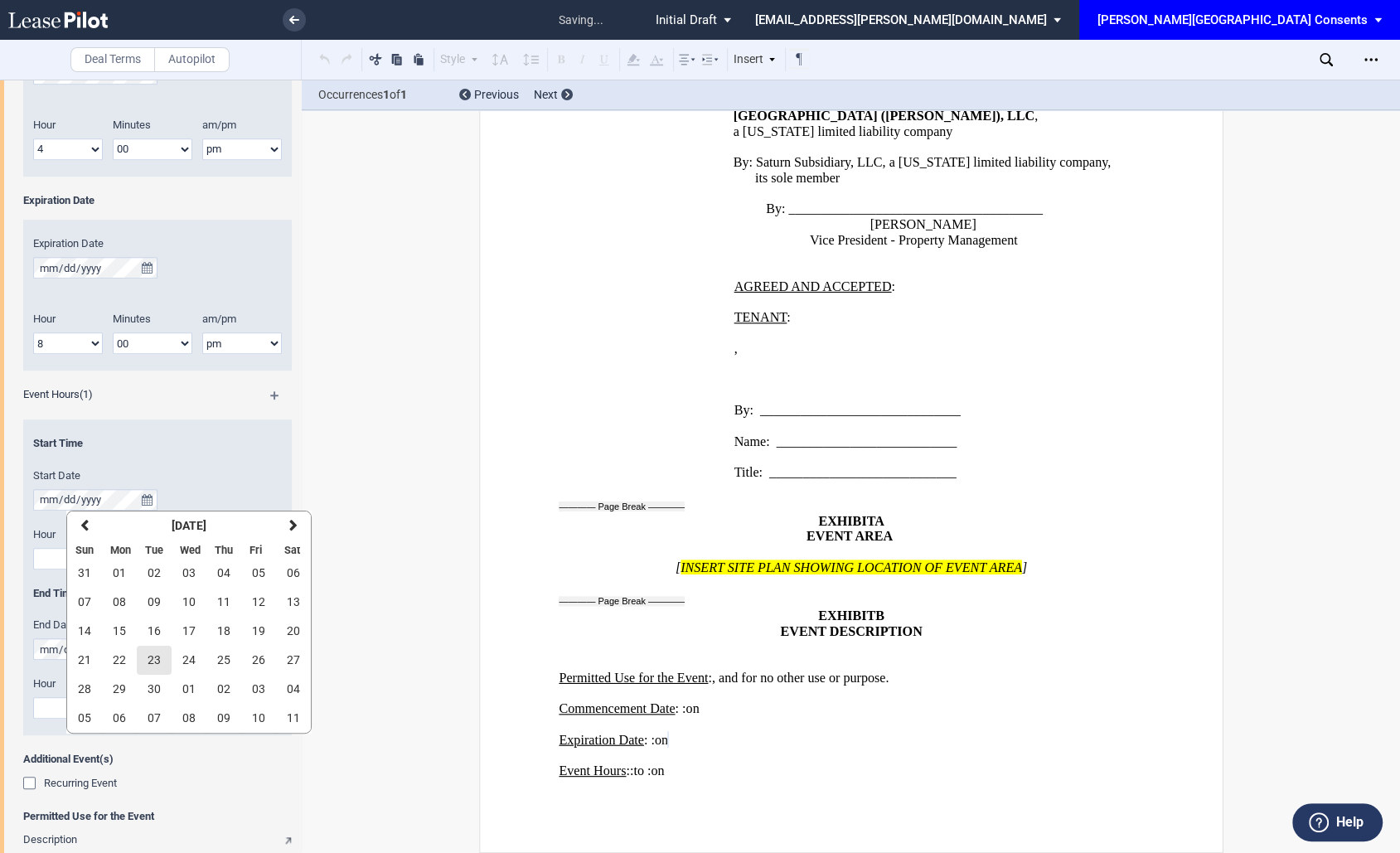
click at [154, 653] on span "23" at bounding box center [154, 659] width 13 height 13
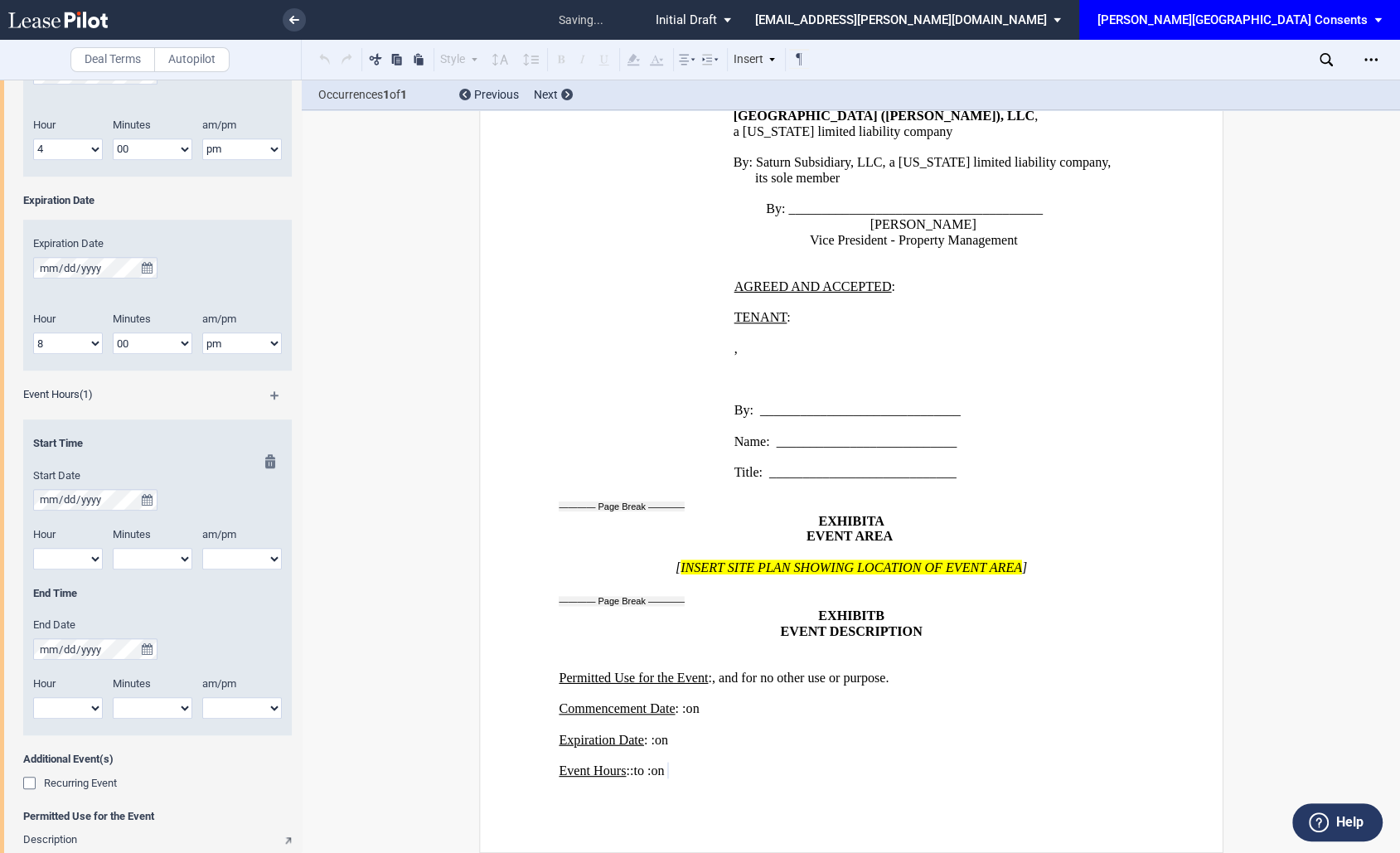
click at [81, 562] on select "1 2 3 4 5 6 7 8 9 10 11 12" at bounding box center [67, 558] width 69 height 21
select select "5"
click at [33, 548] on select "1 2 3 4 5 6 7 8 9 10 11 12" at bounding box center [67, 558] width 69 height 21
click at [155, 562] on select "00 05 10 15 20 25 30 35 40 45 50 55" at bounding box center [152, 558] width 80 height 21
select select "00"
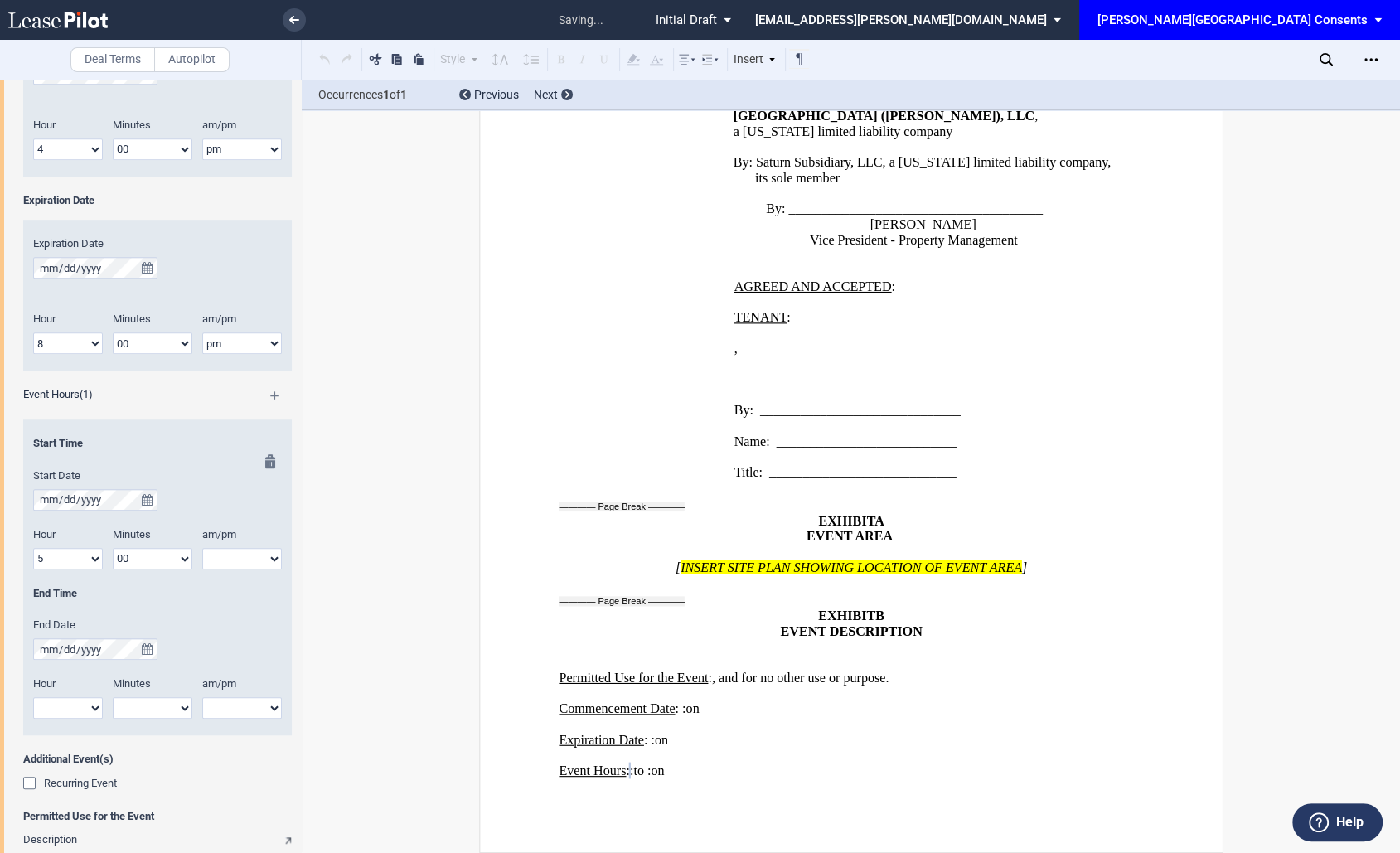
click at [113, 548] on select "00 05 10 15 20 25 30 35 40 45 50 55" at bounding box center [152, 558] width 80 height 21
click at [242, 559] on select "am pm" at bounding box center [242, 558] width 80 height 21
select select "pm"
click at [202, 548] on select "am pm" at bounding box center [242, 558] width 80 height 21
click at [147, 648] on icon "true" at bounding box center [146, 649] width 11 height 12
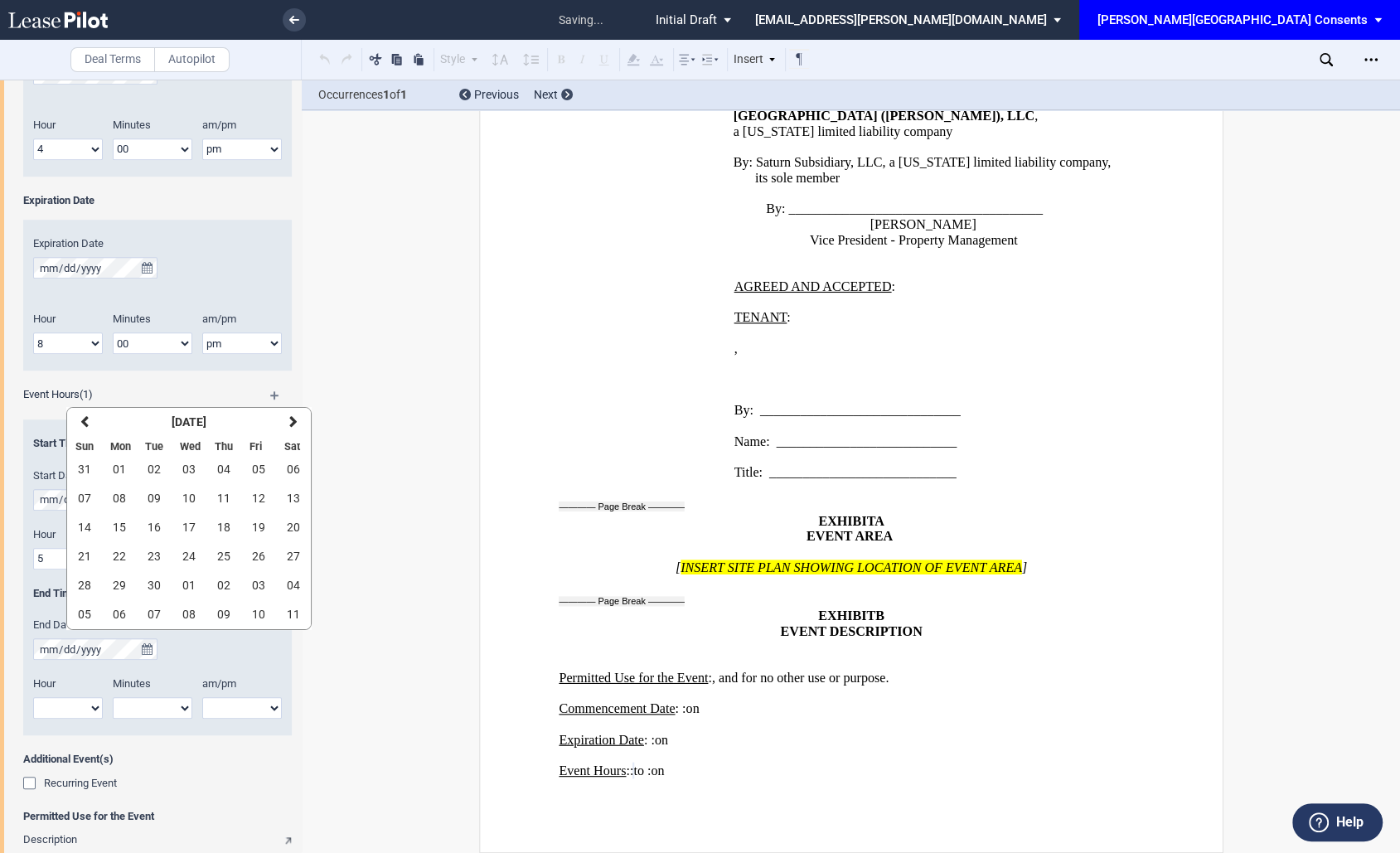
click at [224, 651] on div "End Date" at bounding box center [157, 638] width 248 height 42
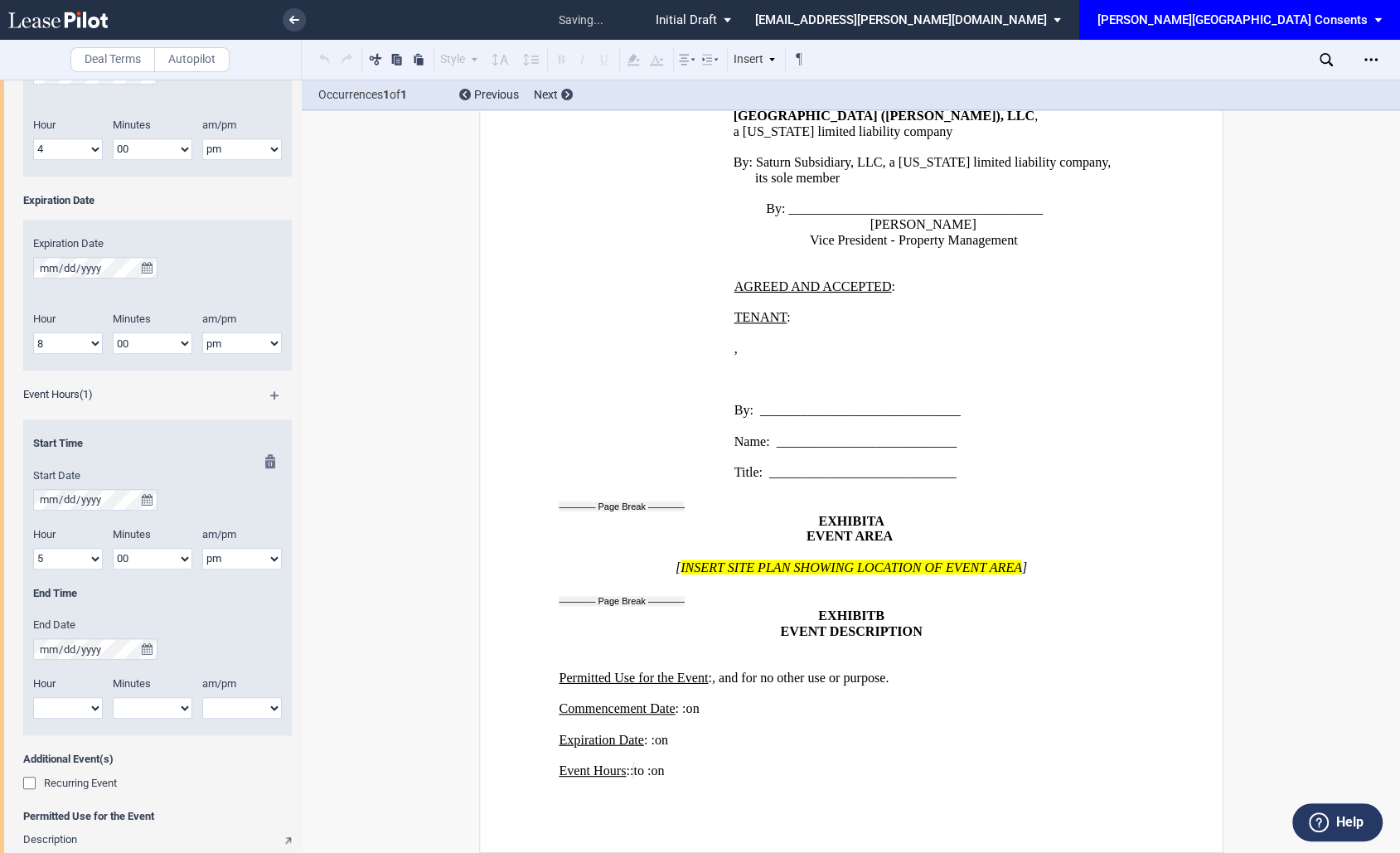
click at [72, 706] on select "1 2 3 4 5 6 7 8 9 10 11 12" at bounding box center [67, 708] width 69 height 21
click at [33, 697] on select "1 2 3 4 5 6 7 8 9 10 11 12" at bounding box center [67, 708] width 69 height 21
click at [65, 704] on select "1 2 3 4 5 6 7 8 9 10 11 12" at bounding box center [67, 708] width 69 height 21
select select "8"
click at [33, 697] on select "1 2 3 4 5 6 7 8 9 10 11 12" at bounding box center [67, 708] width 69 height 21
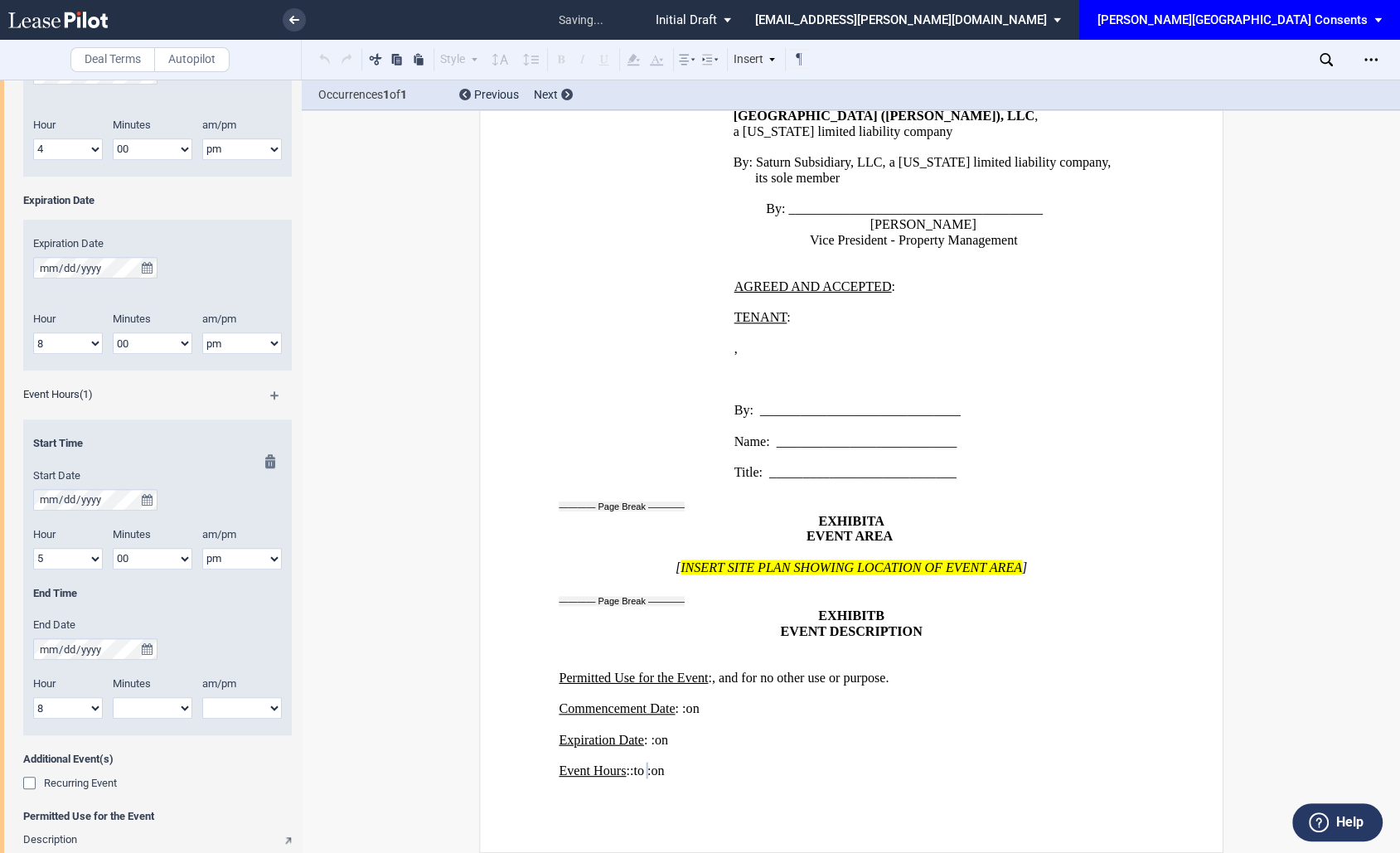
click at [172, 706] on select "00 05 10 15 20 25 30 35 40 45 50 55" at bounding box center [152, 708] width 80 height 21
select select "00"
click at [113, 697] on select "00 05 10 15 20 25 30 35 40 45 50 55" at bounding box center [152, 708] width 80 height 21
click at [233, 712] on select "am pm" at bounding box center [242, 708] width 80 height 21
select select "pm"
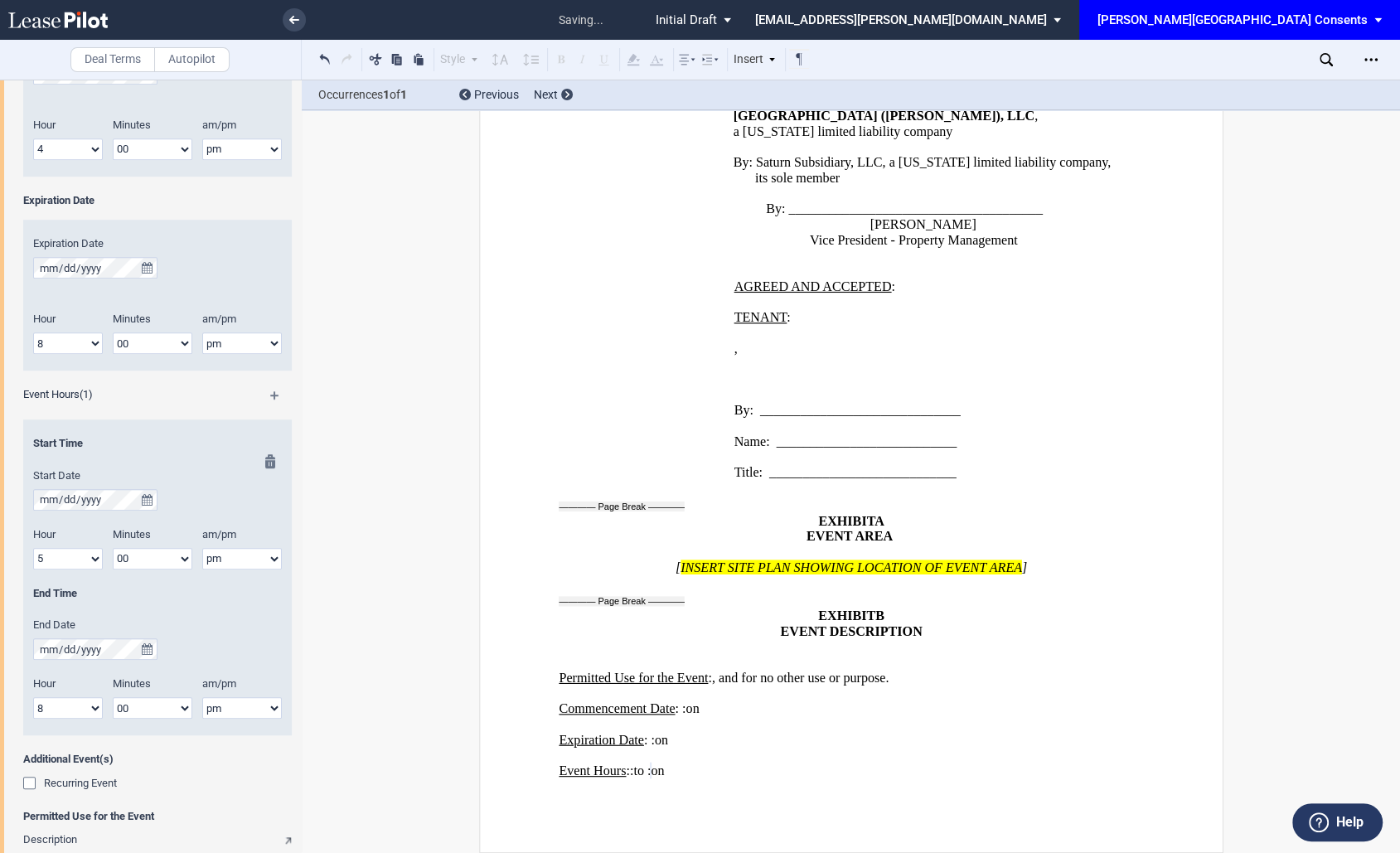
click at [202, 697] on select "am pm" at bounding box center [242, 708] width 80 height 21
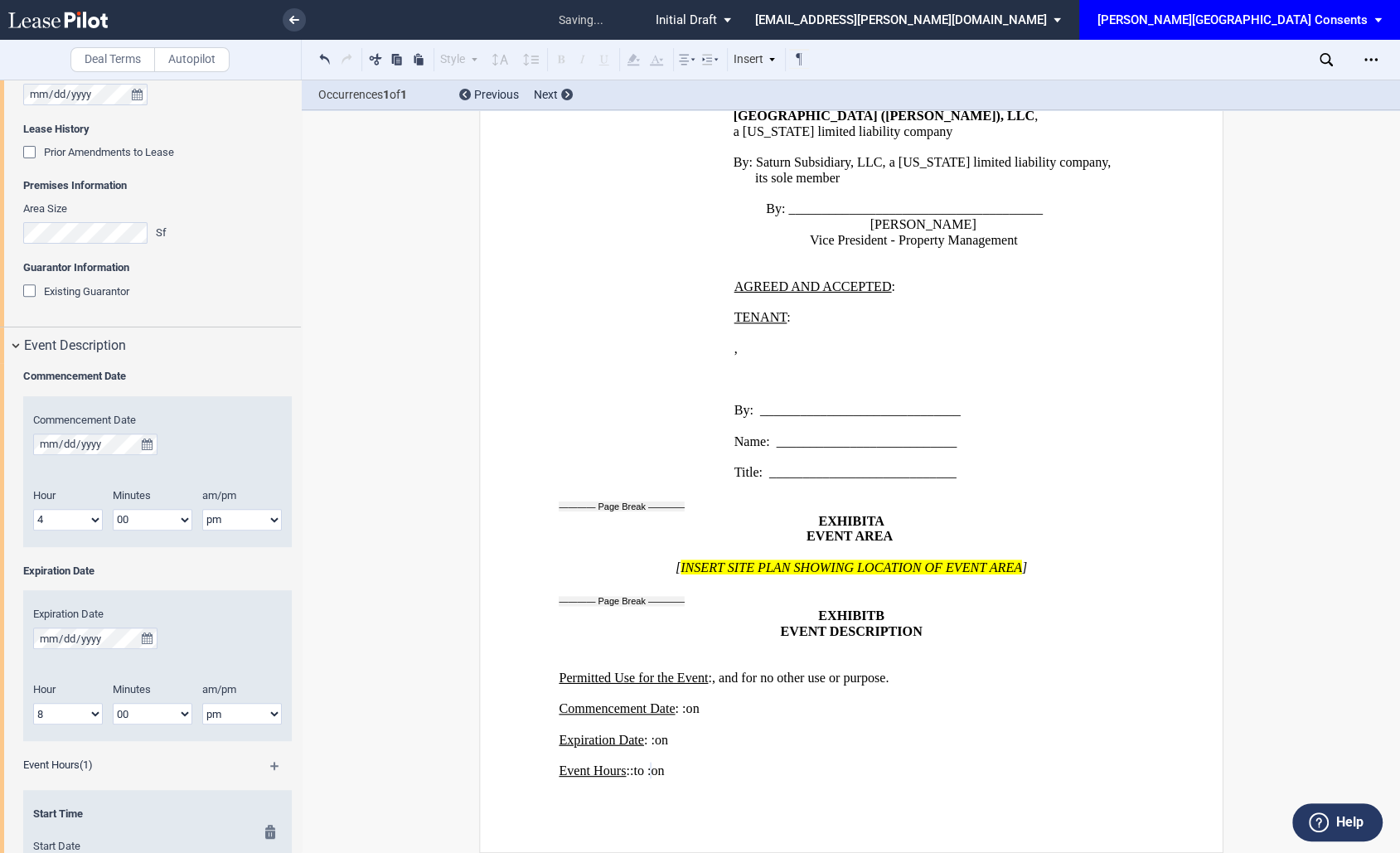
scroll to position [528, 0]
click at [87, 294] on span "Existing Guarantor" at bounding box center [87, 292] width 86 height 13
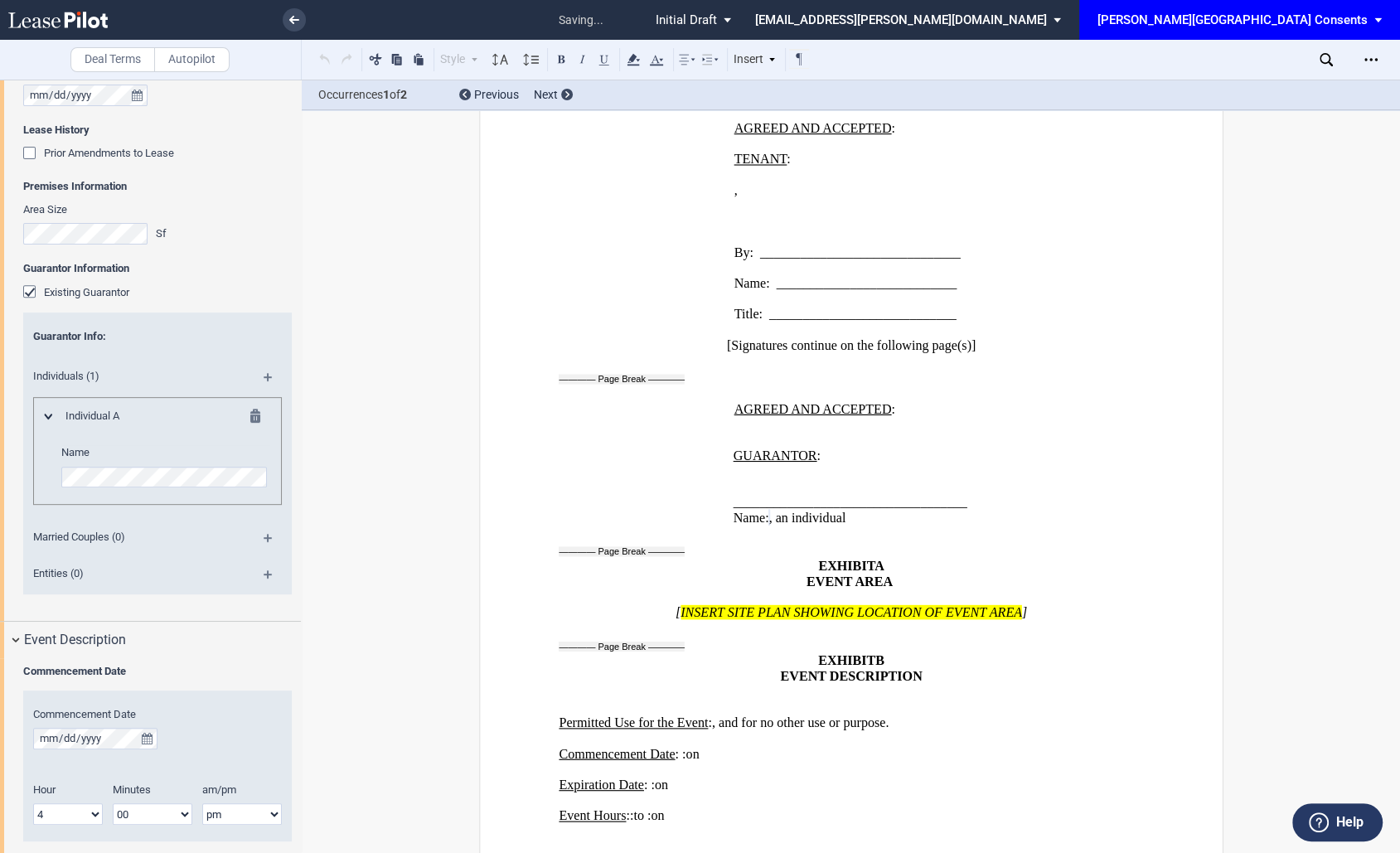
scroll to position [0, 0]
click at [111, 422] on span "Individual A" at bounding box center [138, 415] width 164 height 14
click at [250, 415] on md-icon at bounding box center [260, 418] width 20 height 20
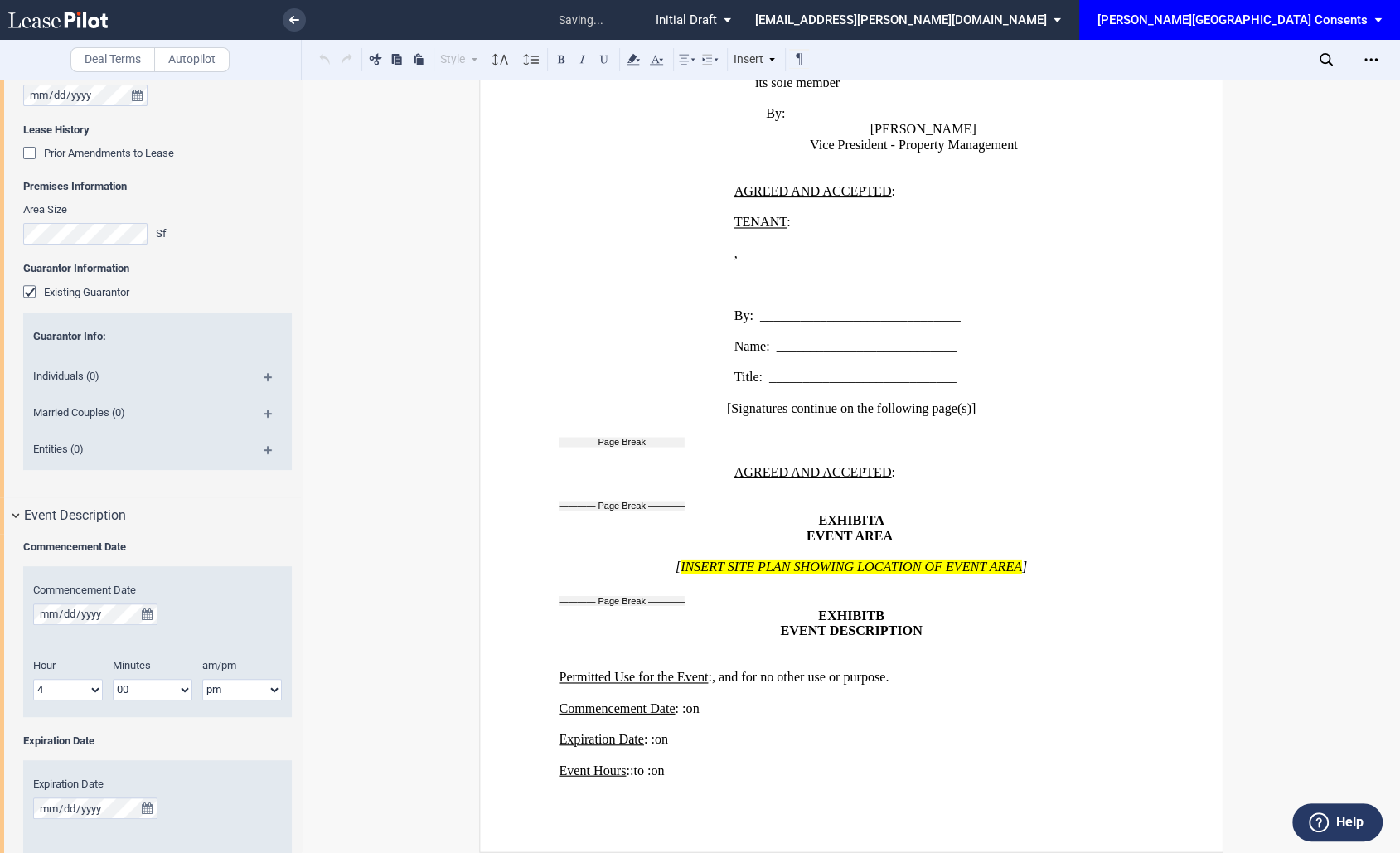
click at [266, 444] on div "Entities (0)" at bounding box center [157, 452] width 269 height 37
click at [249, 452] on div "Entities (0)" at bounding box center [157, 452] width 269 height 37
click at [265, 452] on md-icon at bounding box center [274, 455] width 22 height 20
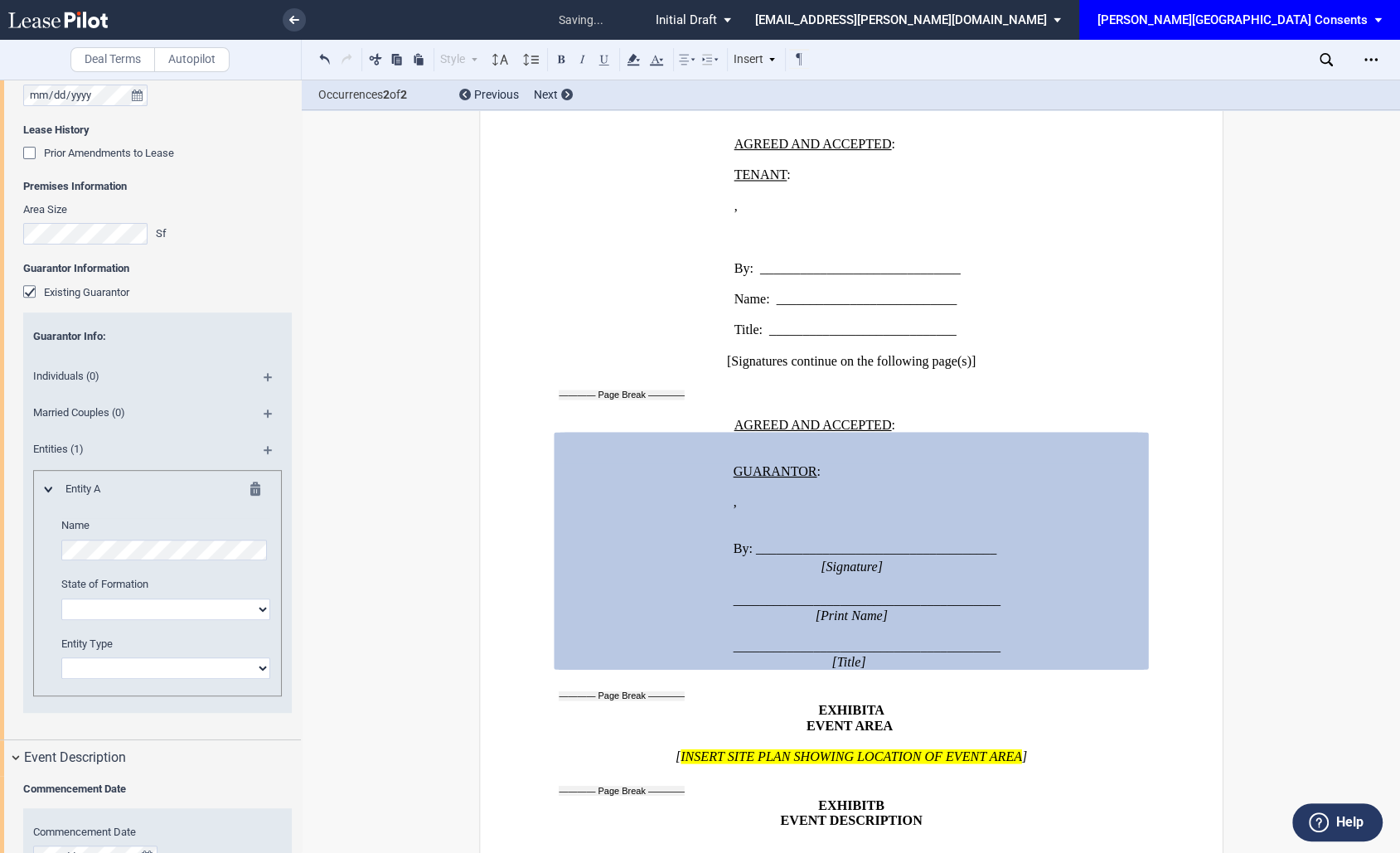
scroll to position [2412, 0]
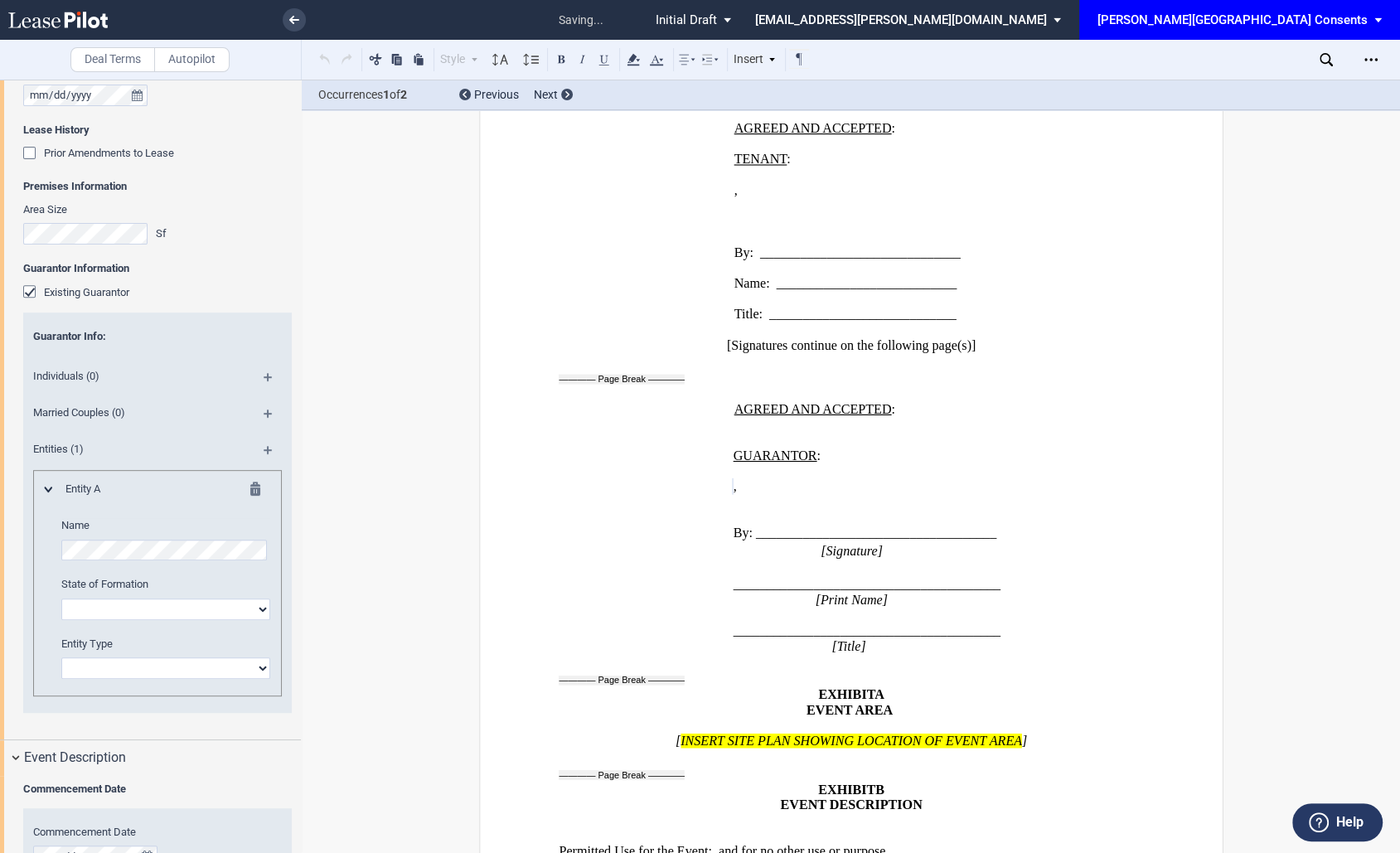
click at [133, 608] on select "Alabama Alaska Arizona Arkansas California Colorado Connecticut Delaware Distri…" at bounding box center [166, 608] width 209 height 21
select select "Texas"
click at [62, 598] on select "Alabama Alaska Arizona Arkansas California Colorado Connecticut Delaware Distri…" at bounding box center [166, 608] width 209 height 21
click at [139, 665] on select "Corporation Limited Liability Company General Partnership Limited Partnership O…" at bounding box center [166, 668] width 209 height 21
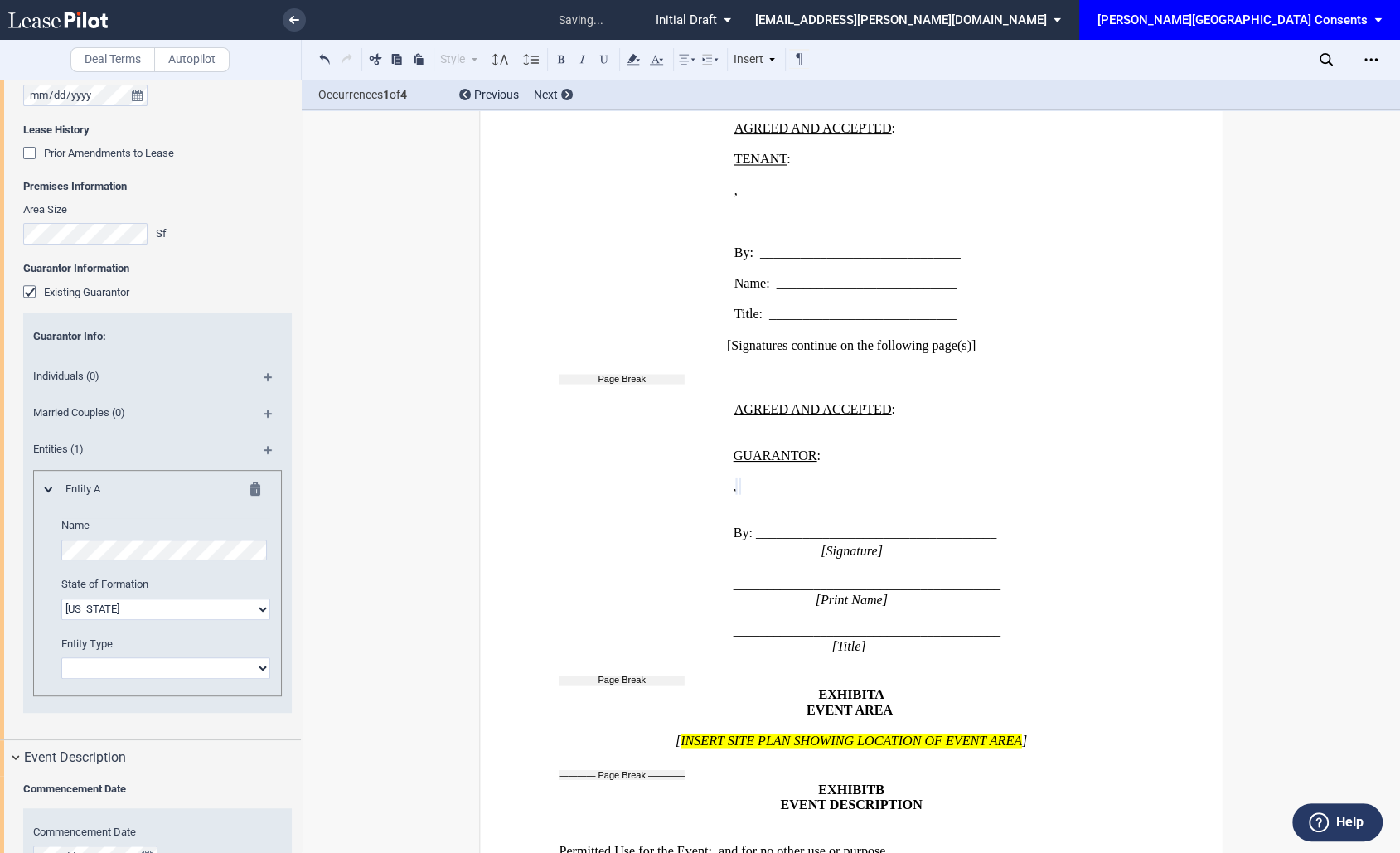
select select "limited liability company"
click at [62, 658] on select "Corporation Limited Liability Company General Partnership Limited Partnership O…" at bounding box center [166, 668] width 209 height 21
click at [418, 547] on div "Deal Terms Autopilot Style Normal 8pt 9pt 10pt 10.5pt 11pt 12pt 14pt 16pt Norma…" at bounding box center [700, 466] width 1400 height 773
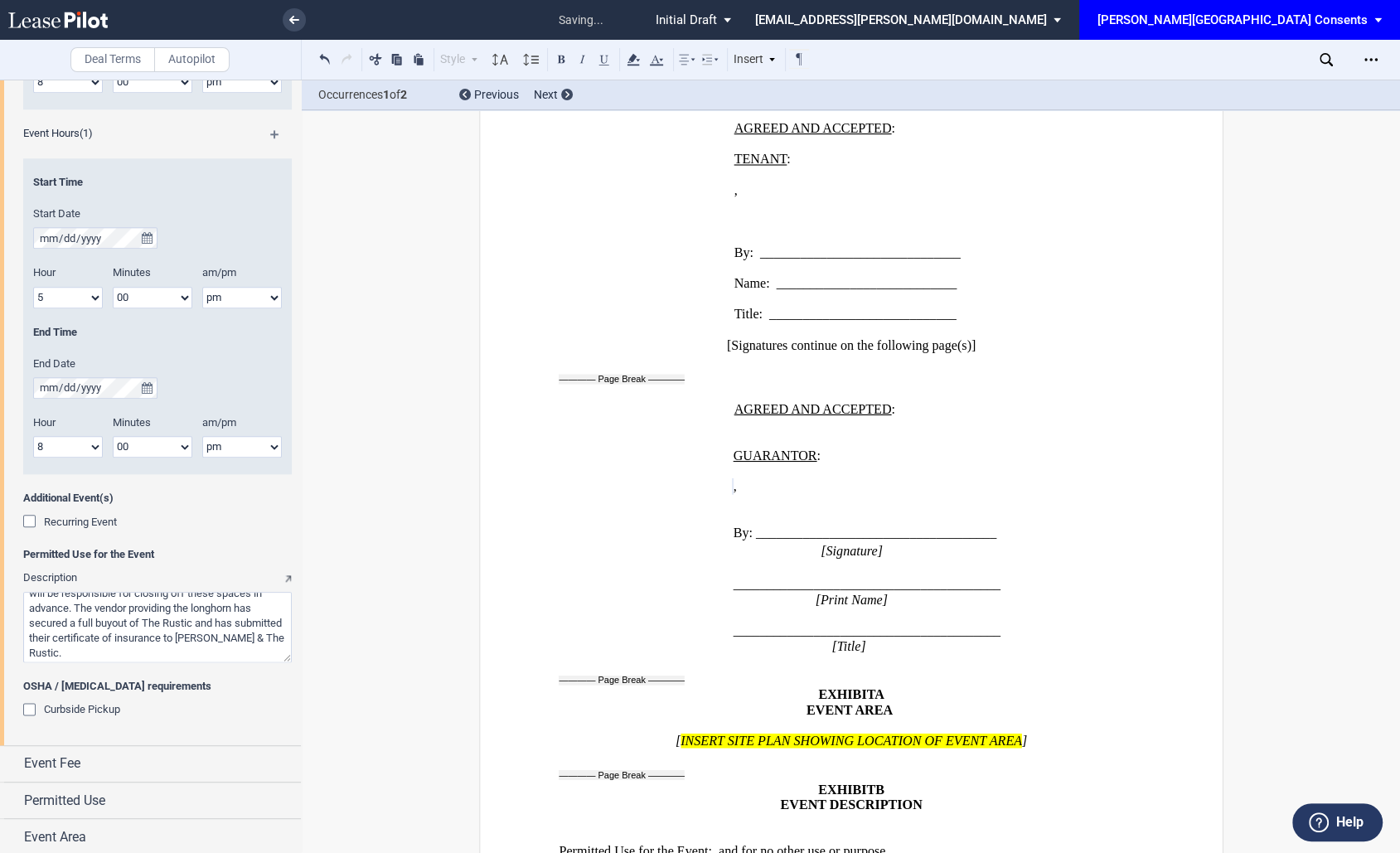
scroll to position [111, 0]
click at [112, 759] on div "Event Fee" at bounding box center [162, 763] width 276 height 20
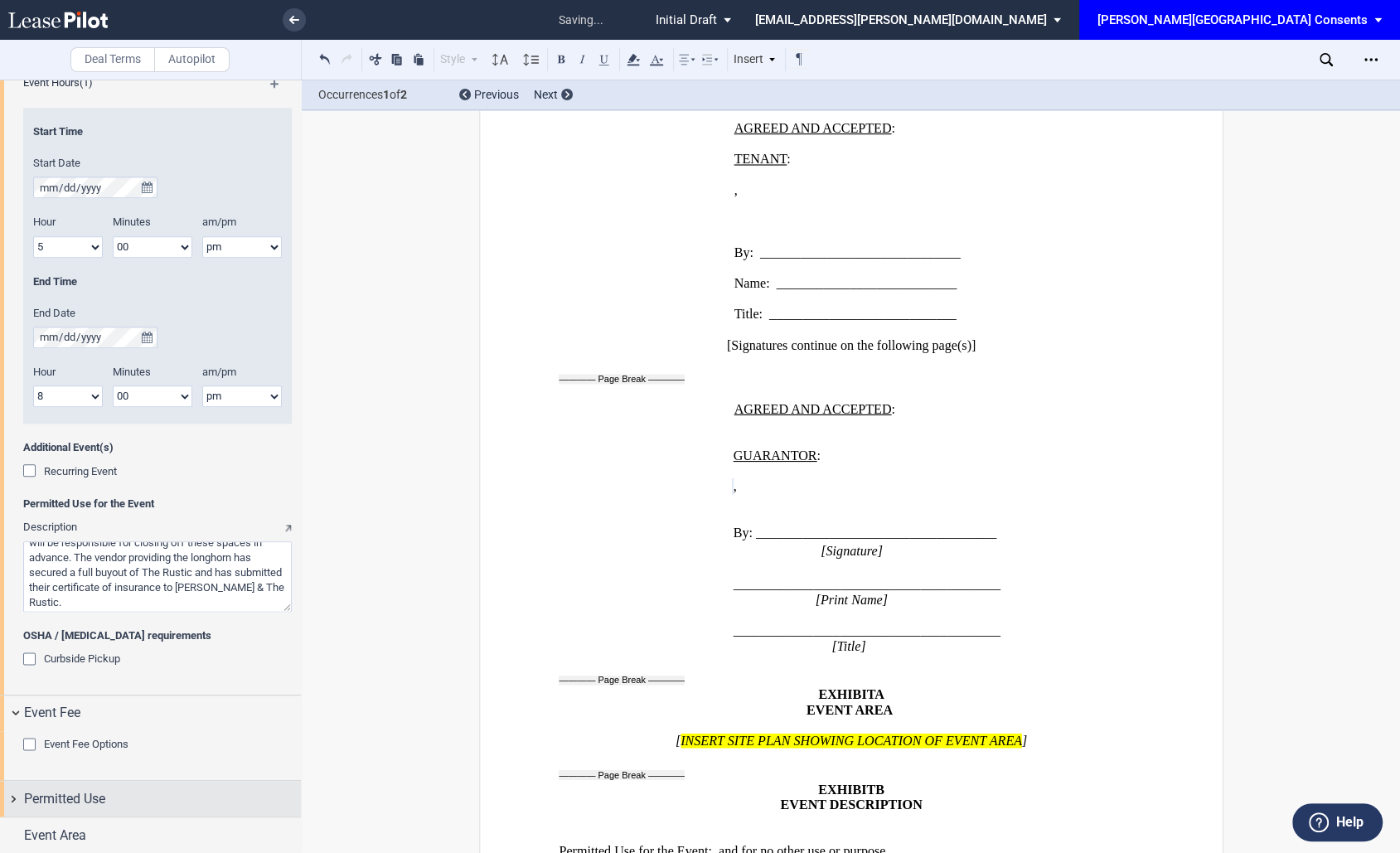
click at [104, 795] on span "Permitted Use" at bounding box center [65, 798] width 81 height 20
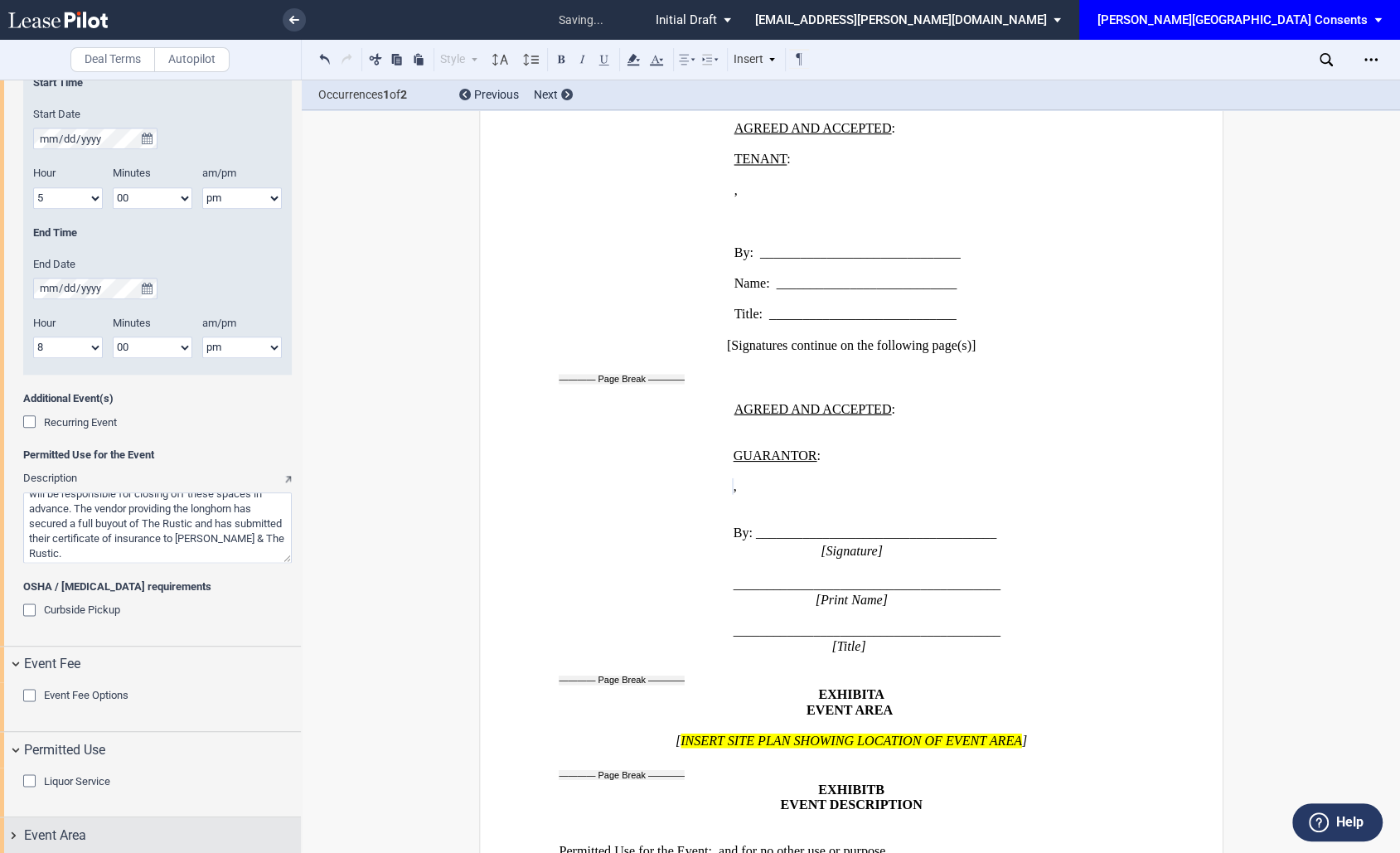
click at [128, 829] on div "Event Area" at bounding box center [162, 835] width 276 height 20
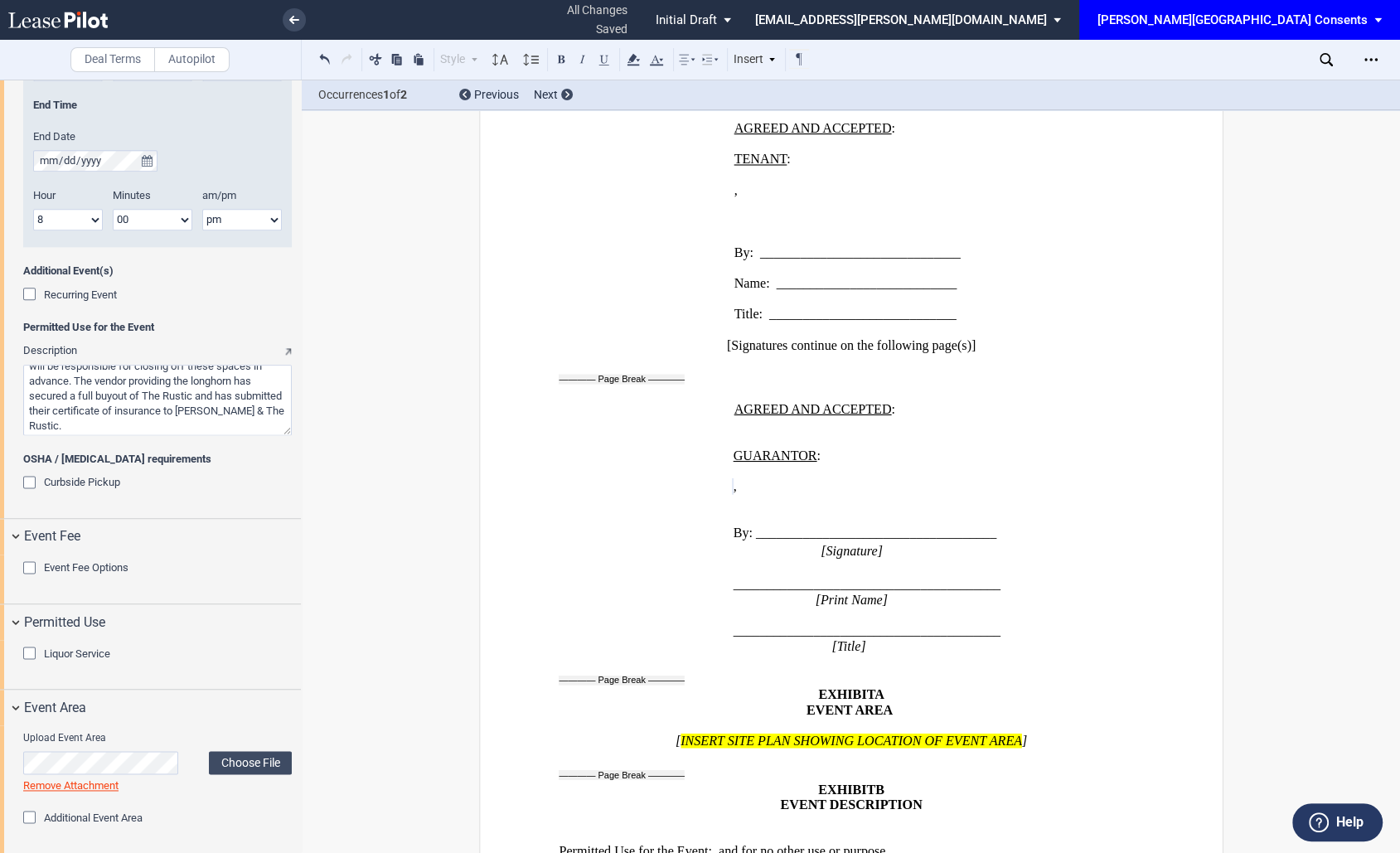
click at [27, 651] on div "Liquor Service" at bounding box center [31, 654] width 16 height 16
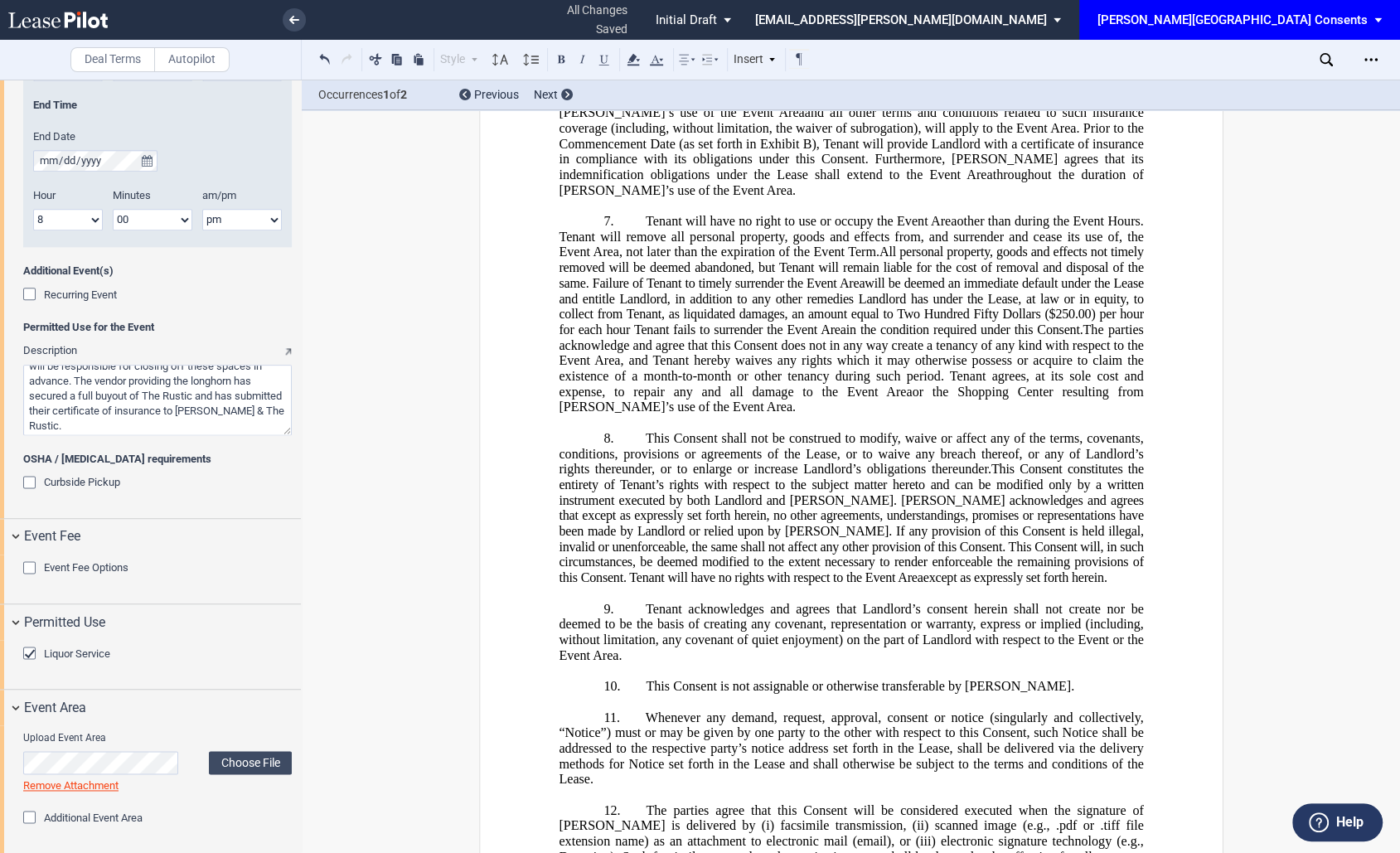
scroll to position [661, 0]
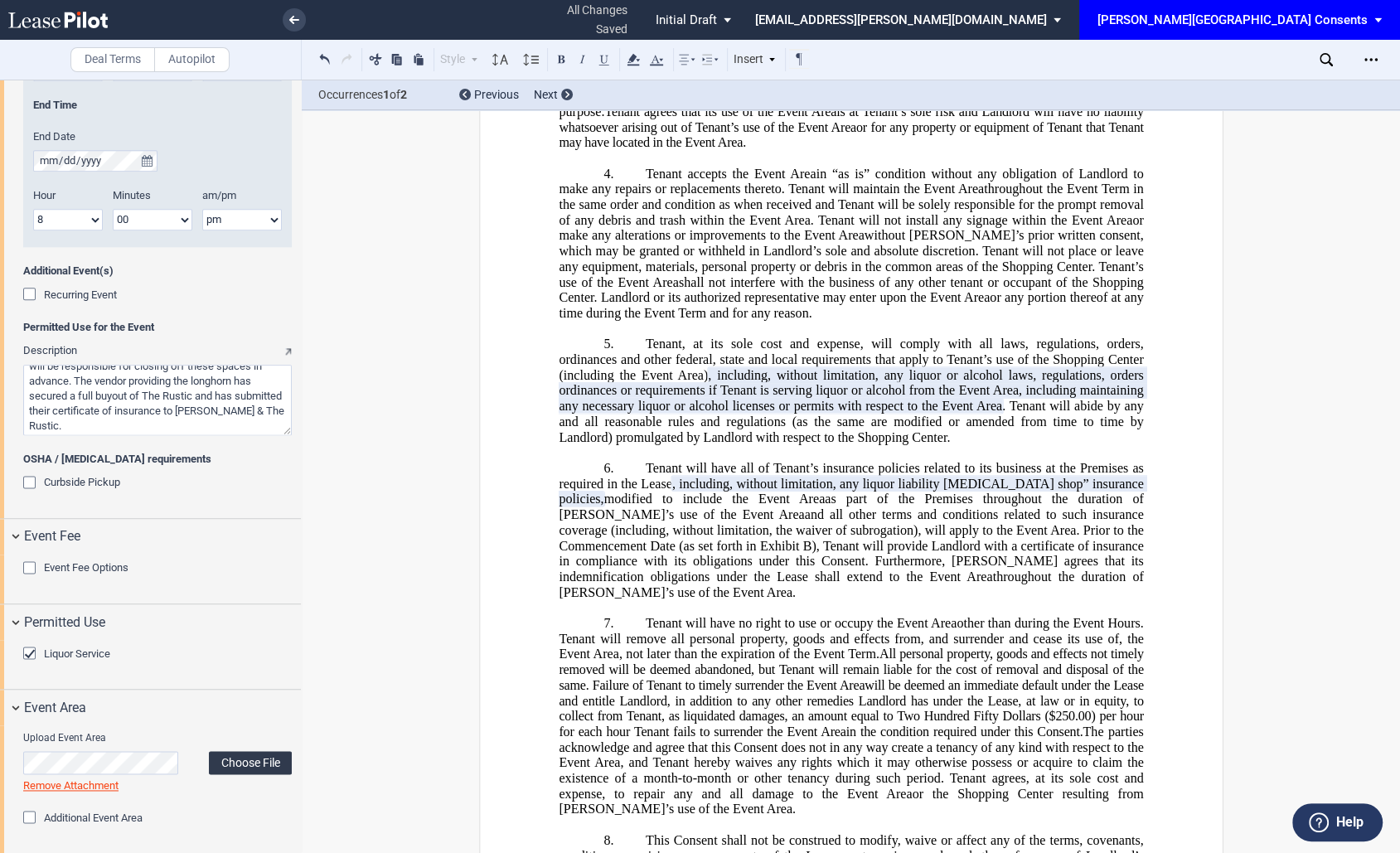
click at [249, 761] on label "Choose File" at bounding box center [250, 763] width 83 height 23
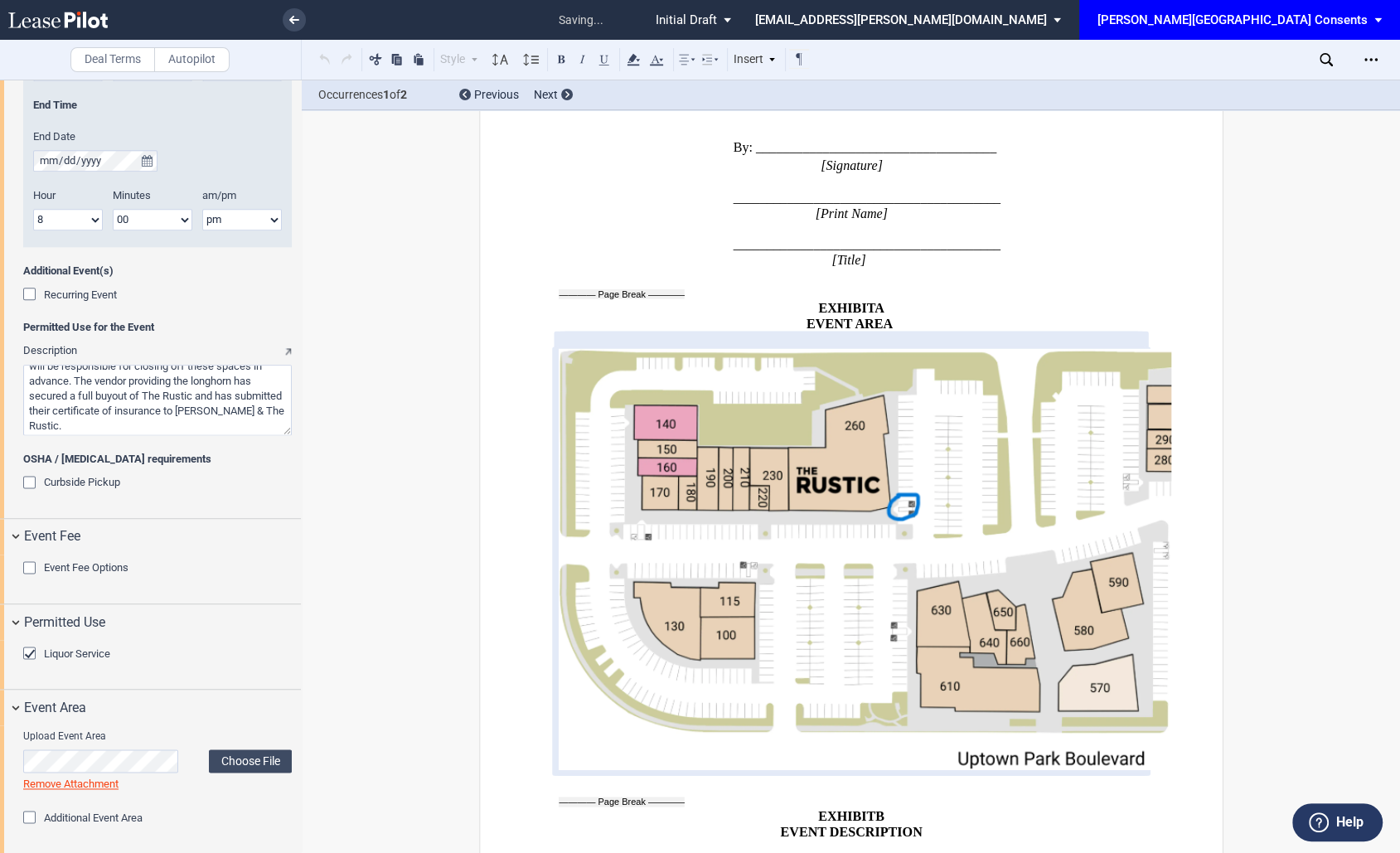
scroll to position [3195, 0]
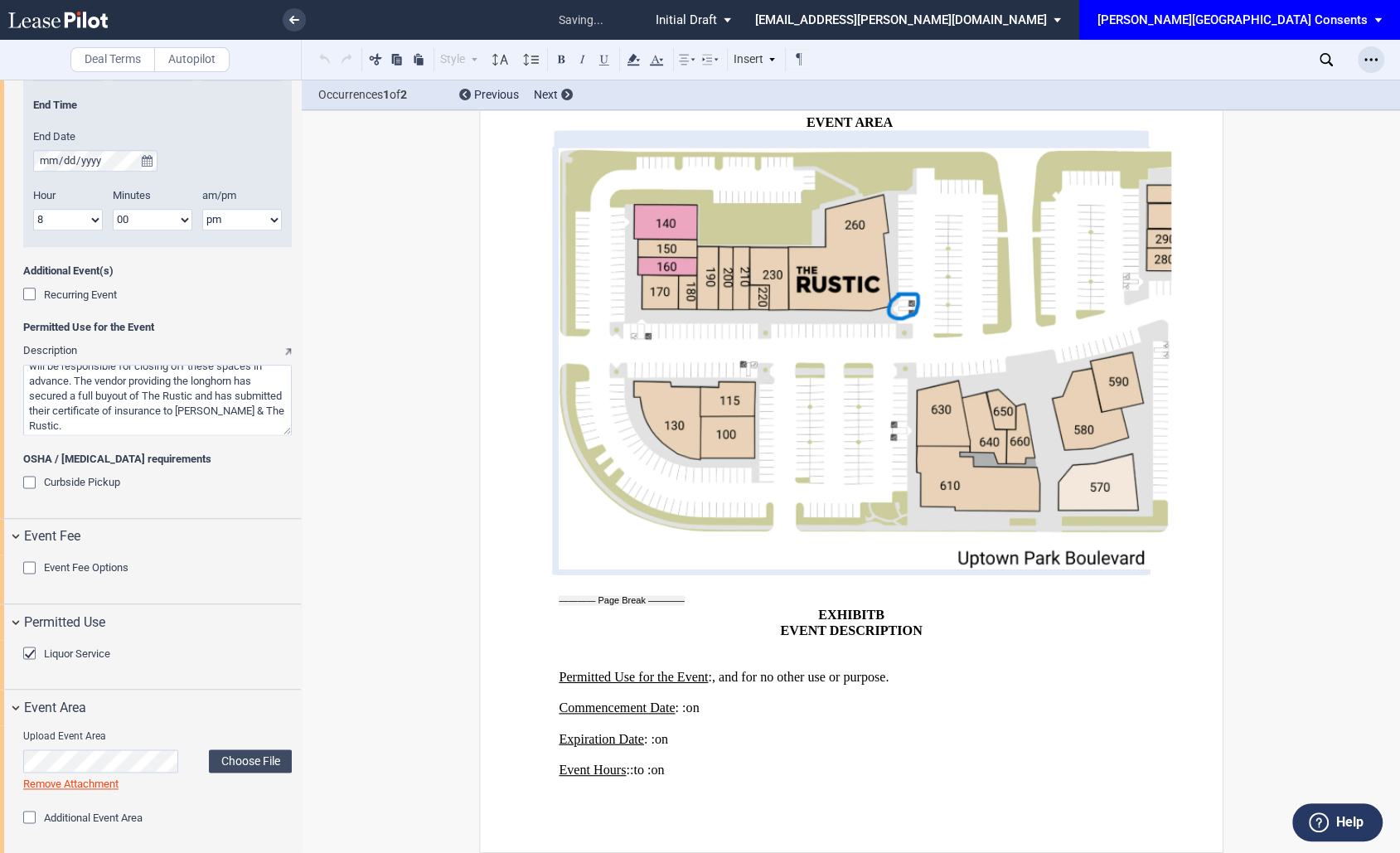
click at [1367, 58] on icon "Open Lease options menu" at bounding box center [1371, 60] width 13 height 13
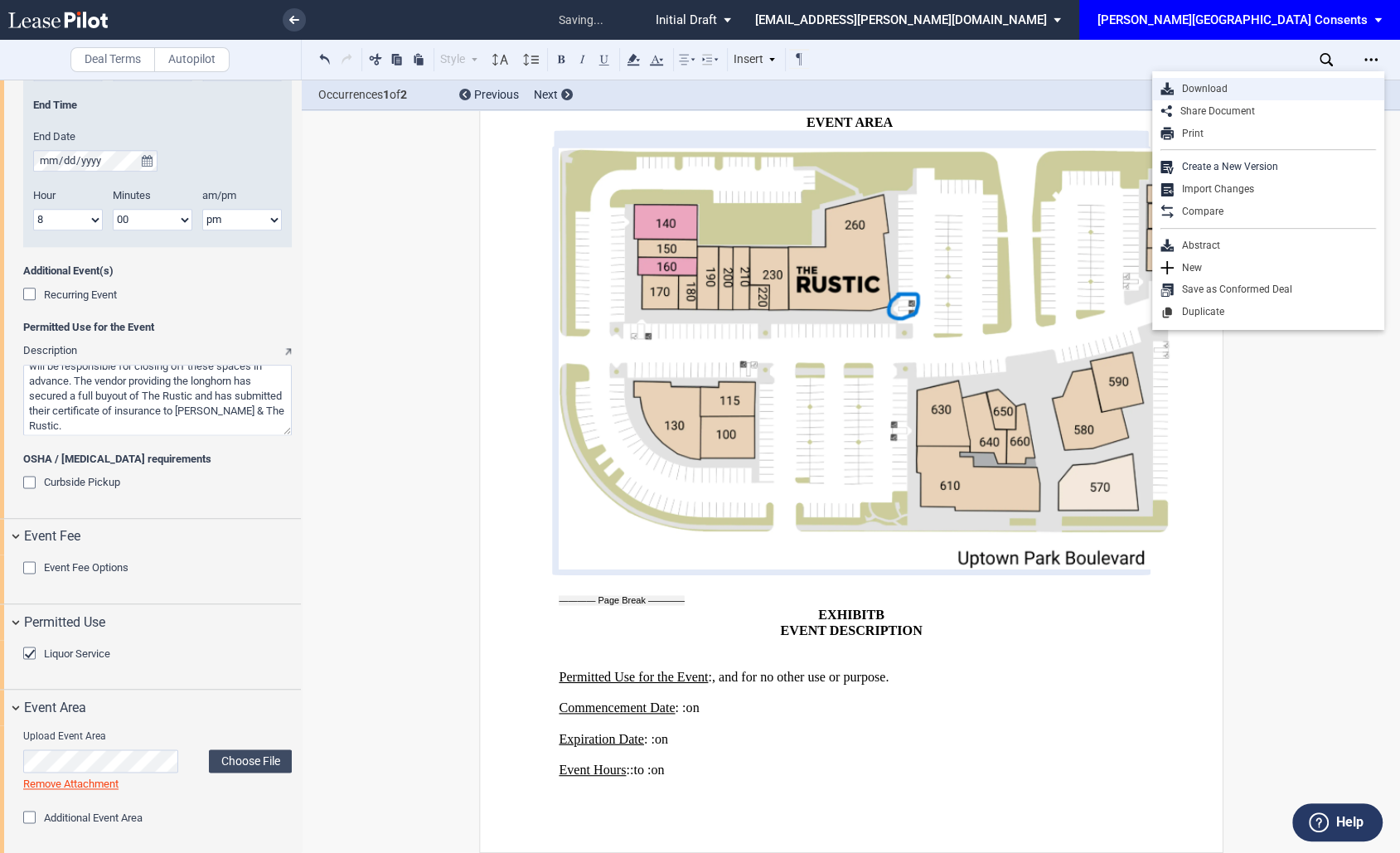
click at [1257, 92] on div "Download" at bounding box center [1275, 89] width 202 height 14
